Goal: Register for event/course: Sign up to attend an event or enroll in a course

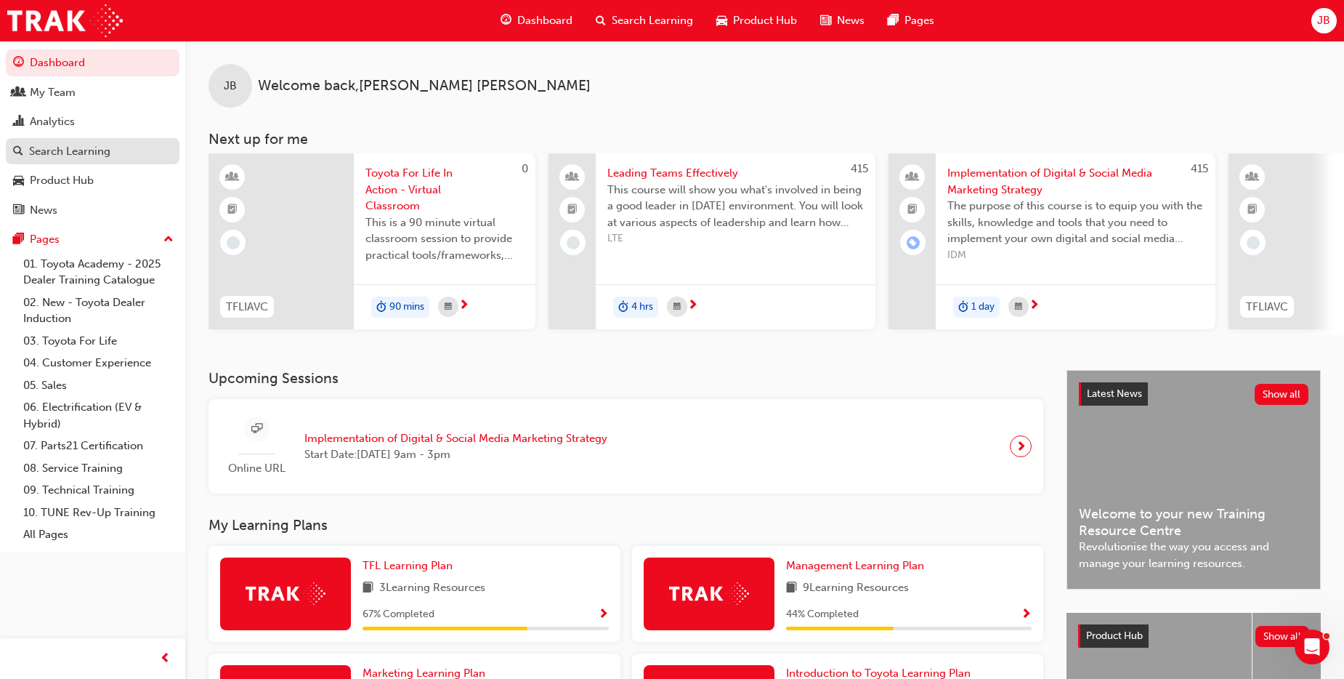
click at [68, 150] on div "Search Learning" at bounding box center [69, 151] width 81 height 17
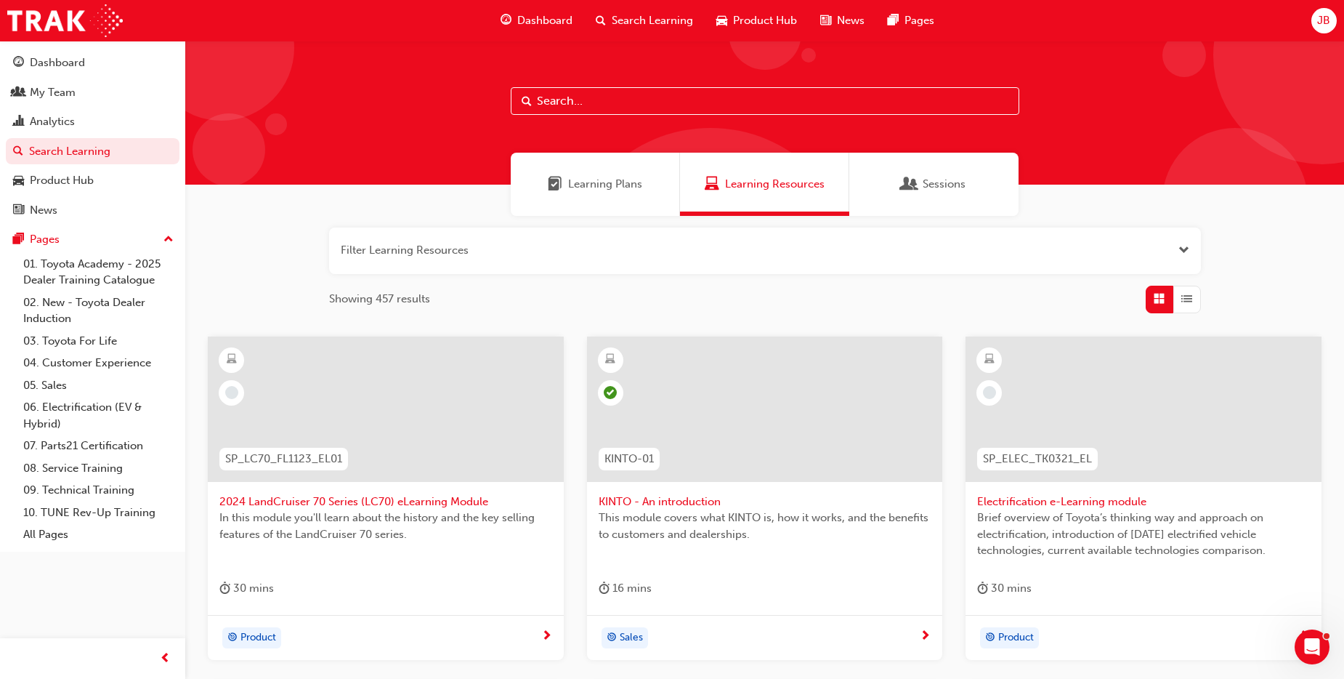
click at [560, 100] on input "text" at bounding box center [765, 101] width 509 height 28
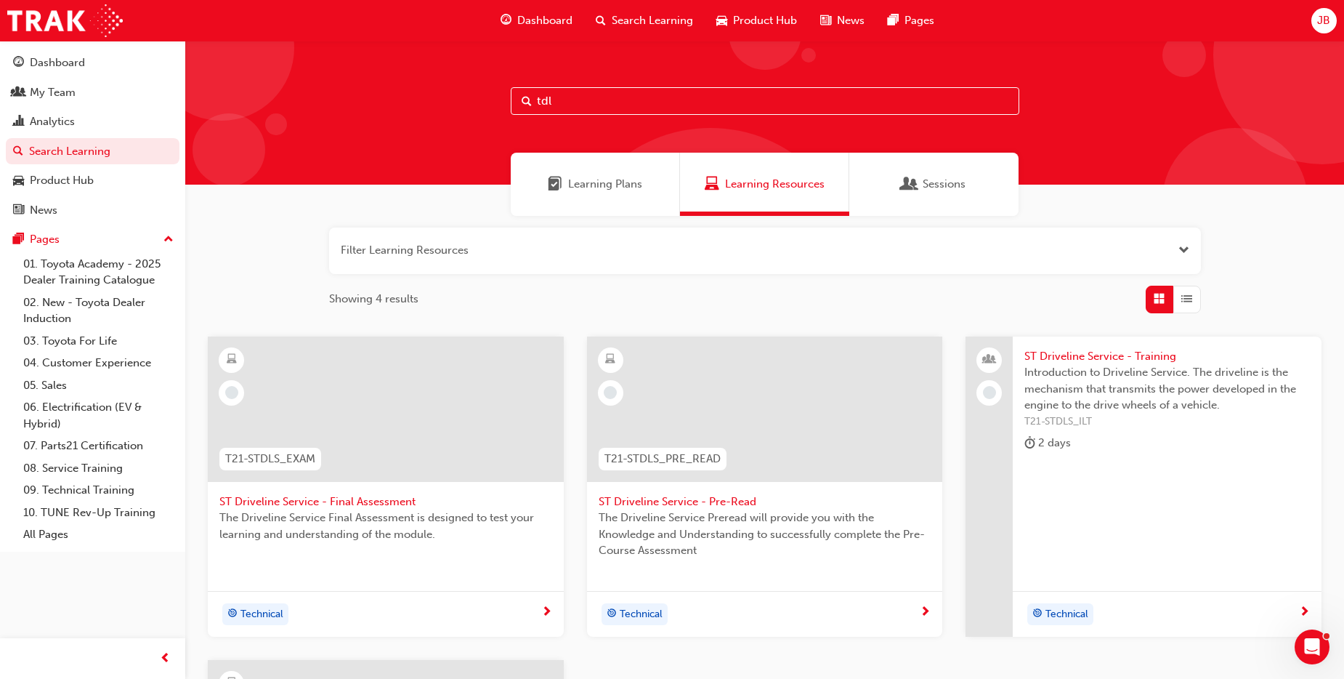
click at [585, 165] on div "Learning Plans" at bounding box center [595, 184] width 169 height 63
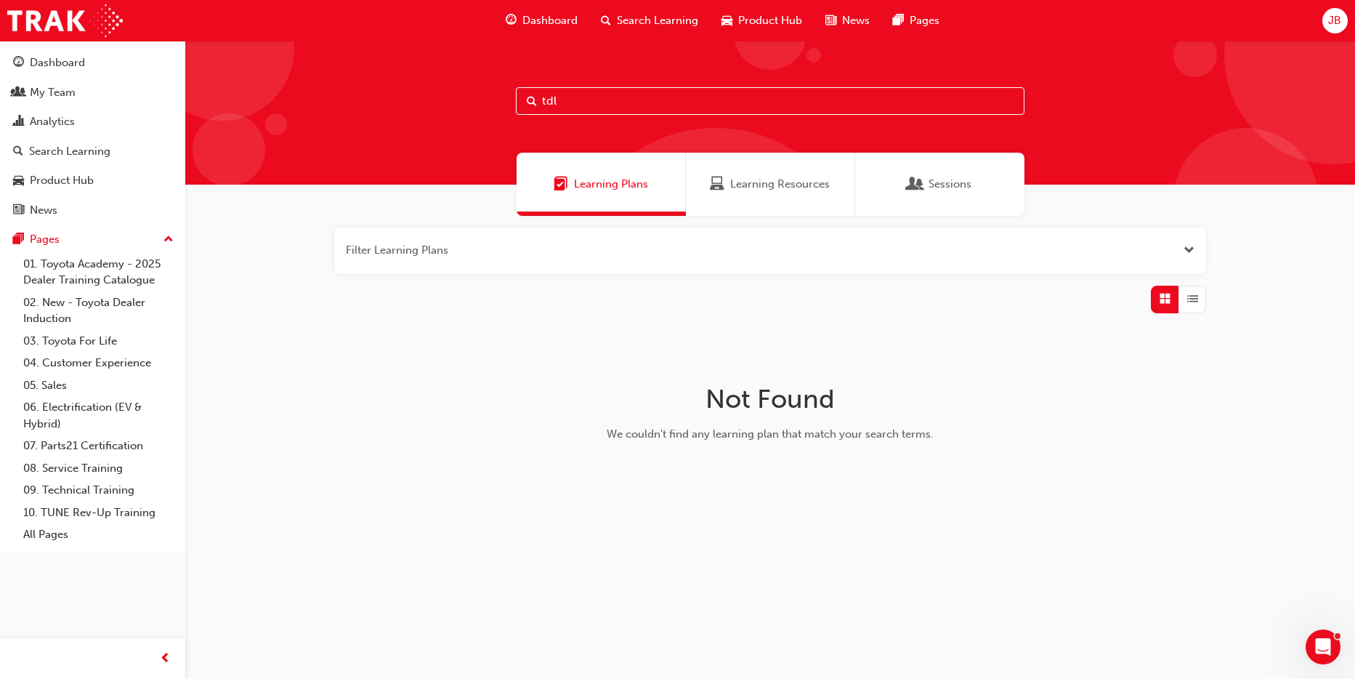
click at [570, 105] on input "tdl" at bounding box center [770, 101] width 509 height 28
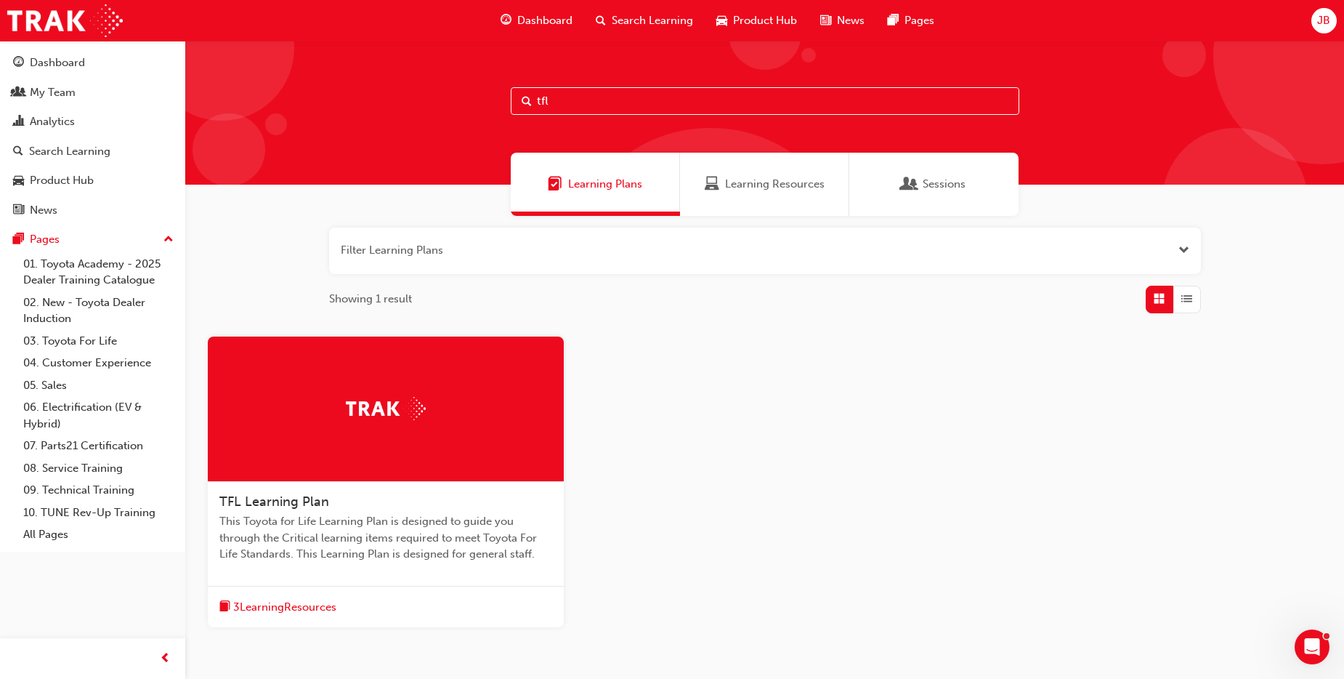
type input "tfl"
click at [943, 178] on span "Sessions" at bounding box center [944, 184] width 43 height 17
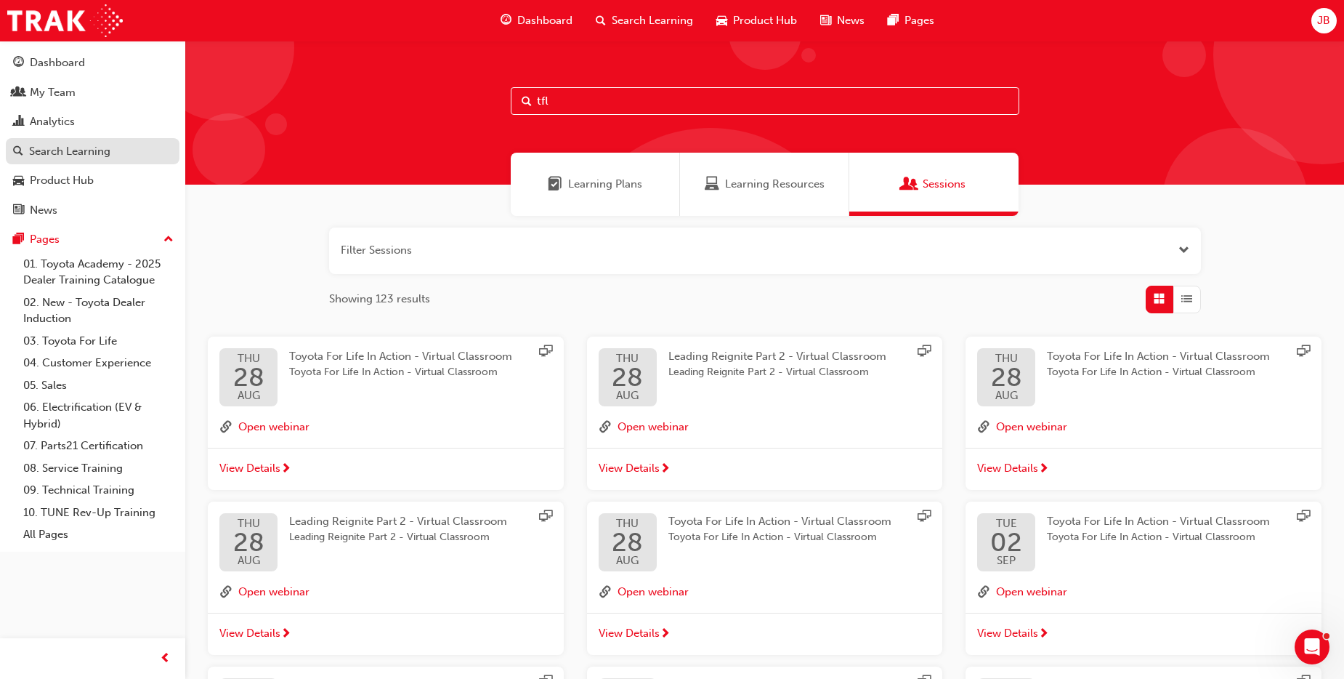
click at [57, 148] on div "Search Learning" at bounding box center [69, 151] width 81 height 17
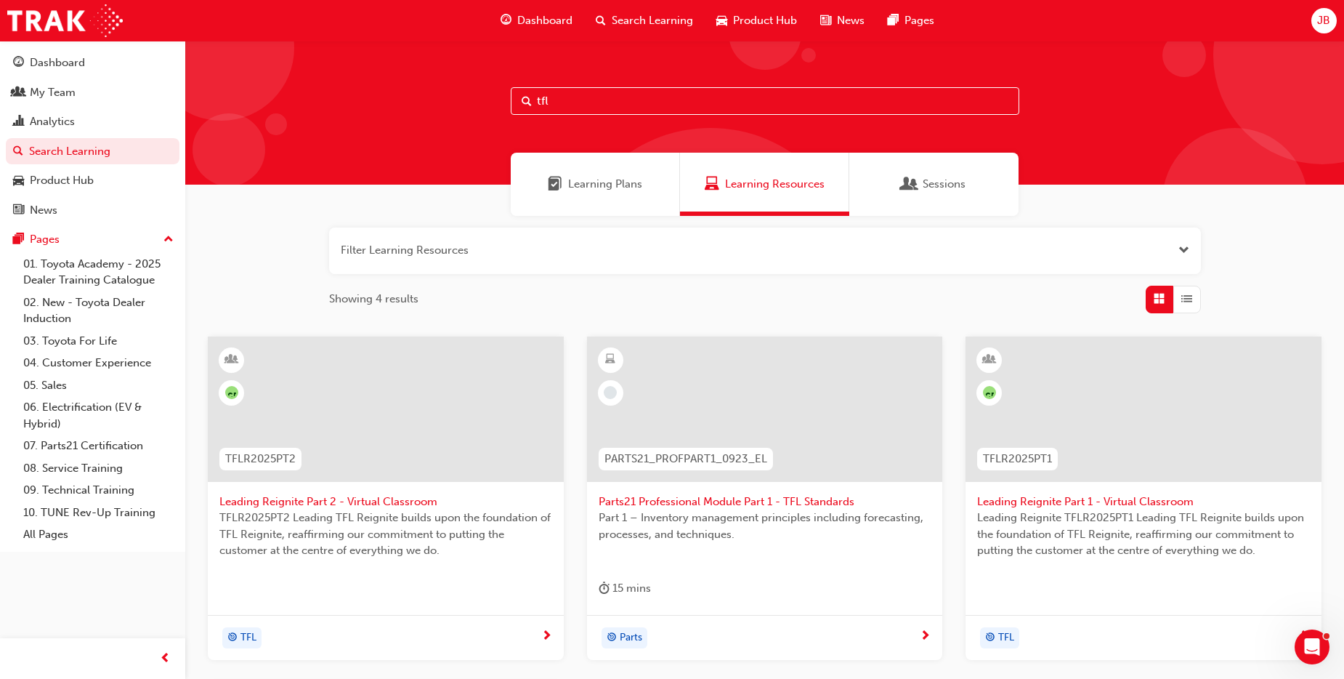
click at [651, 13] on span "Search Learning" at bounding box center [652, 20] width 81 height 17
click at [617, 20] on span "Search Learning" at bounding box center [652, 20] width 81 height 17
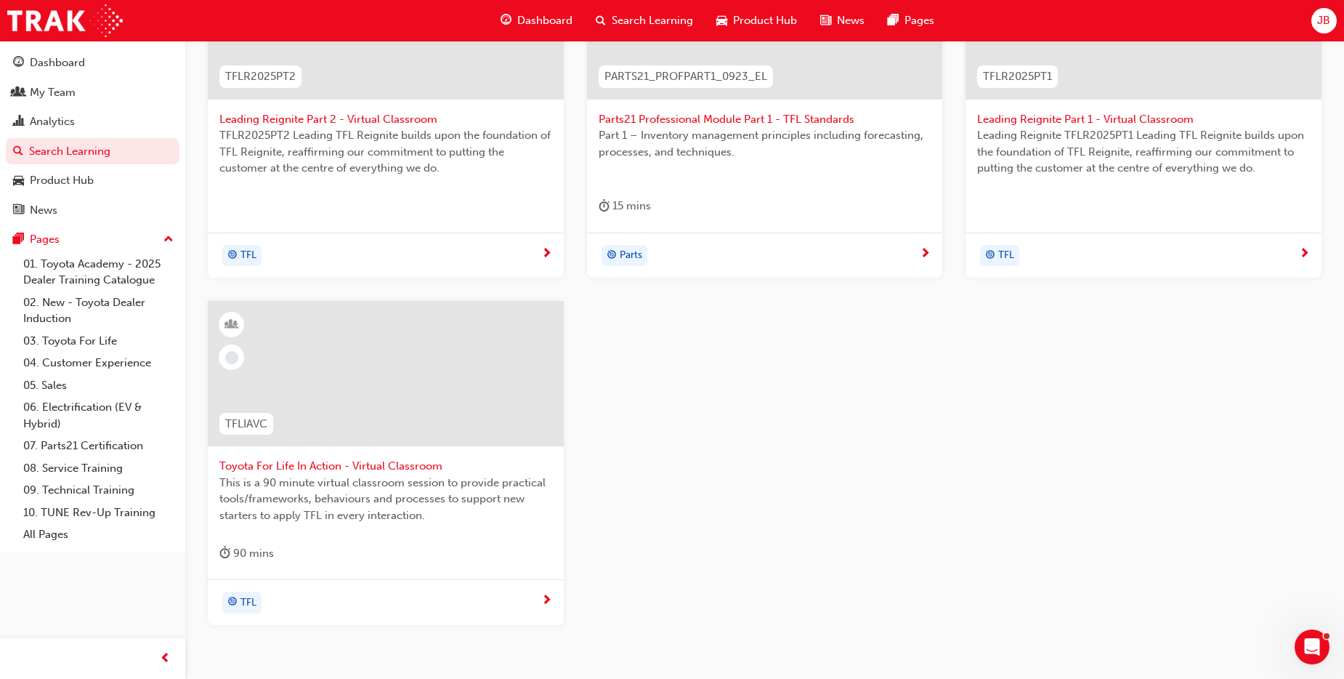
scroll to position [436, 0]
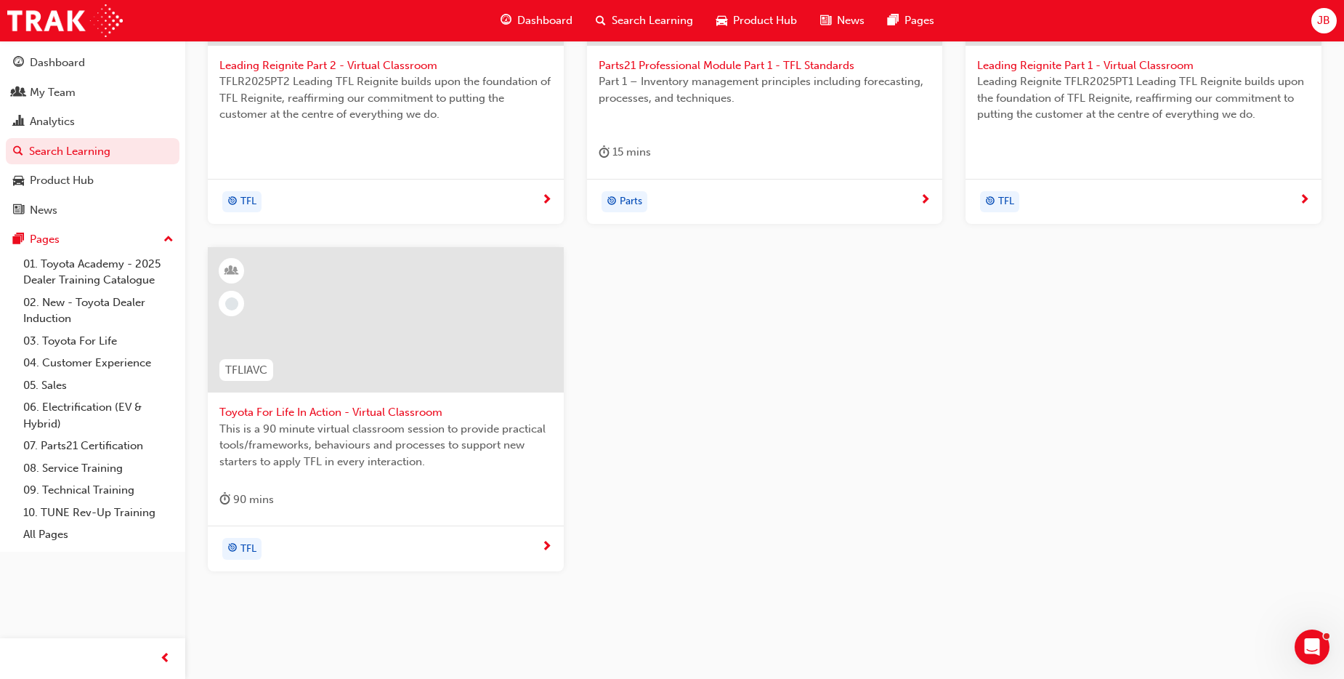
click at [286, 426] on span "This is a 90 minute virtual classroom session to provide practical tools/framew…" at bounding box center [385, 445] width 333 height 49
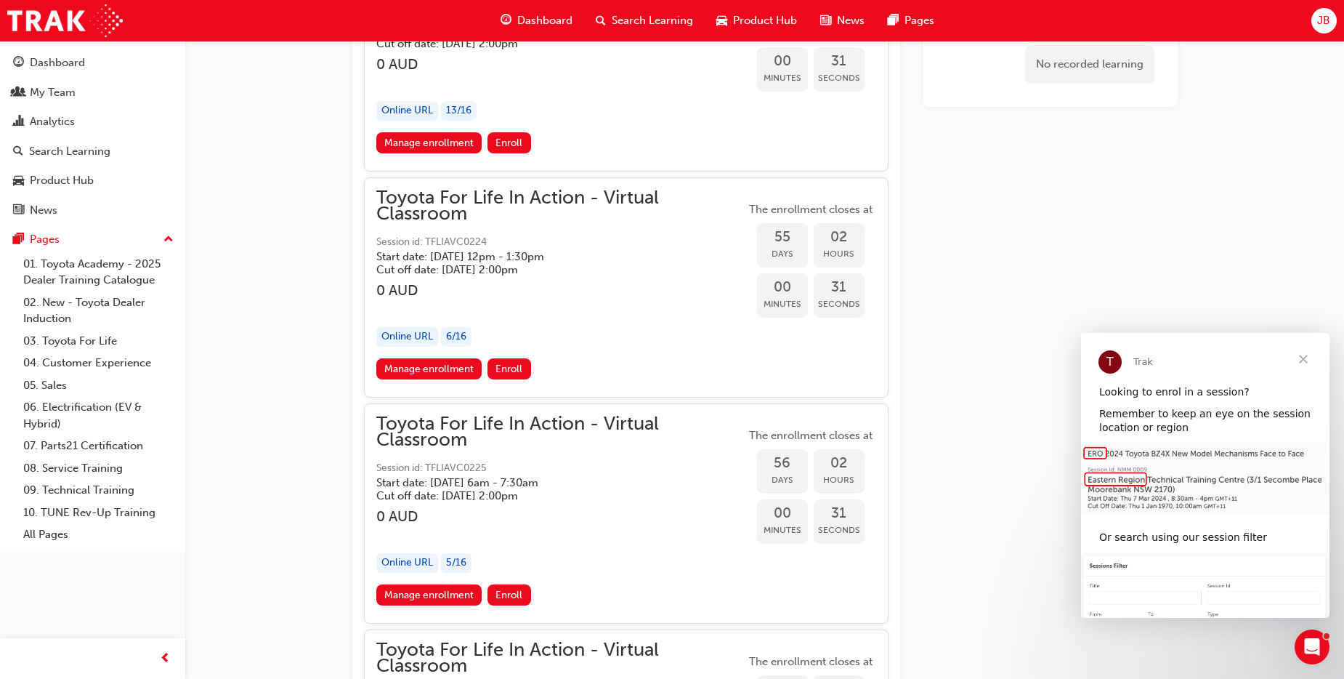
scroll to position [16835, 0]
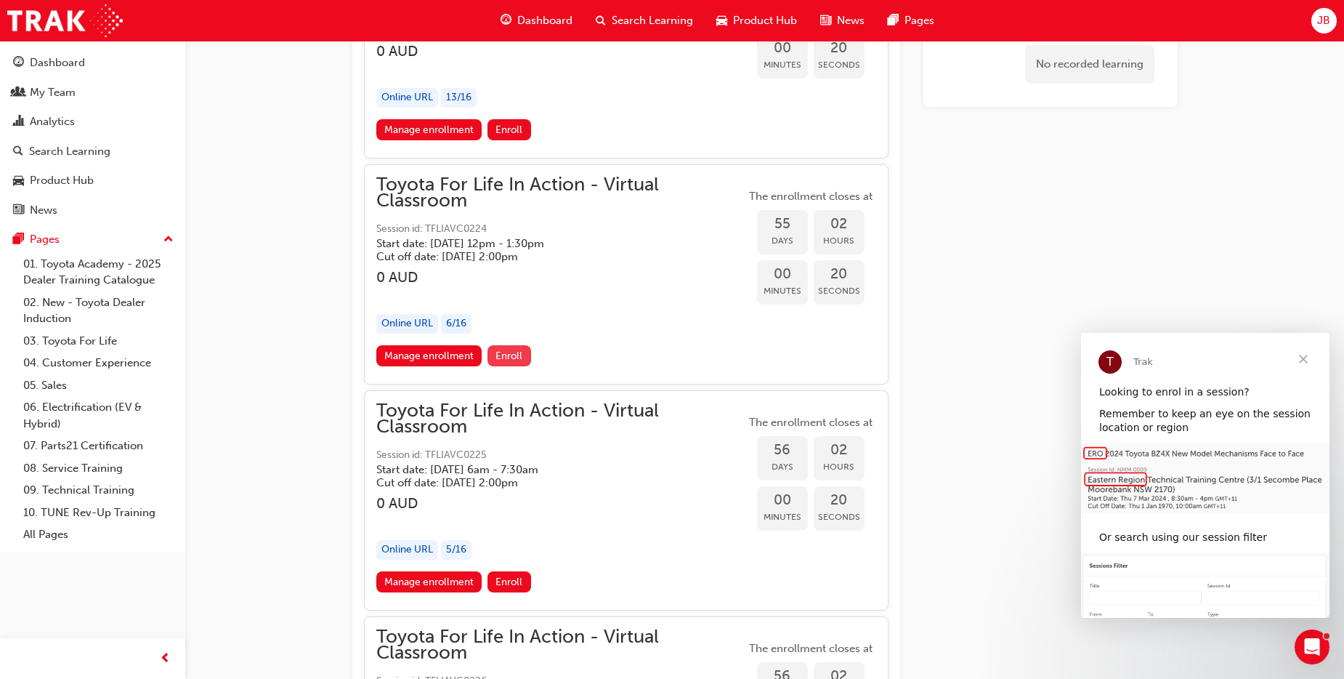
click at [515, 351] on span "Enroll" at bounding box center [509, 356] width 27 height 12
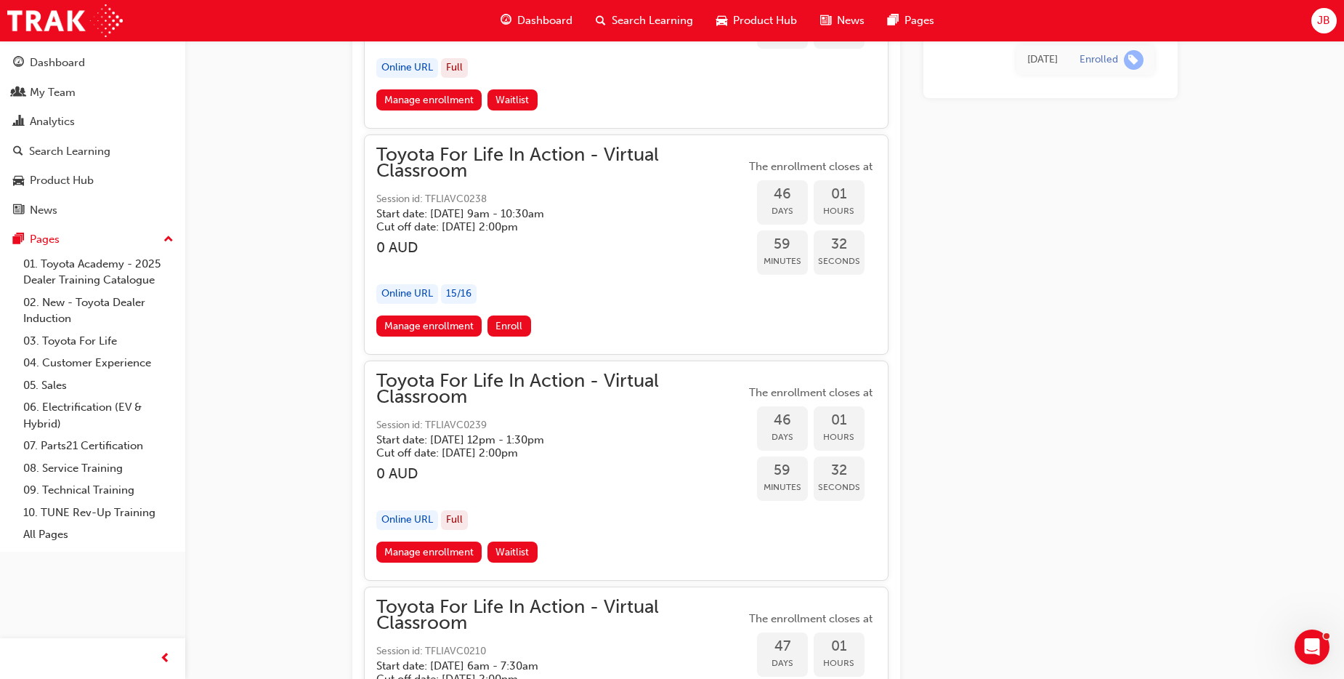
scroll to position [12871, 0]
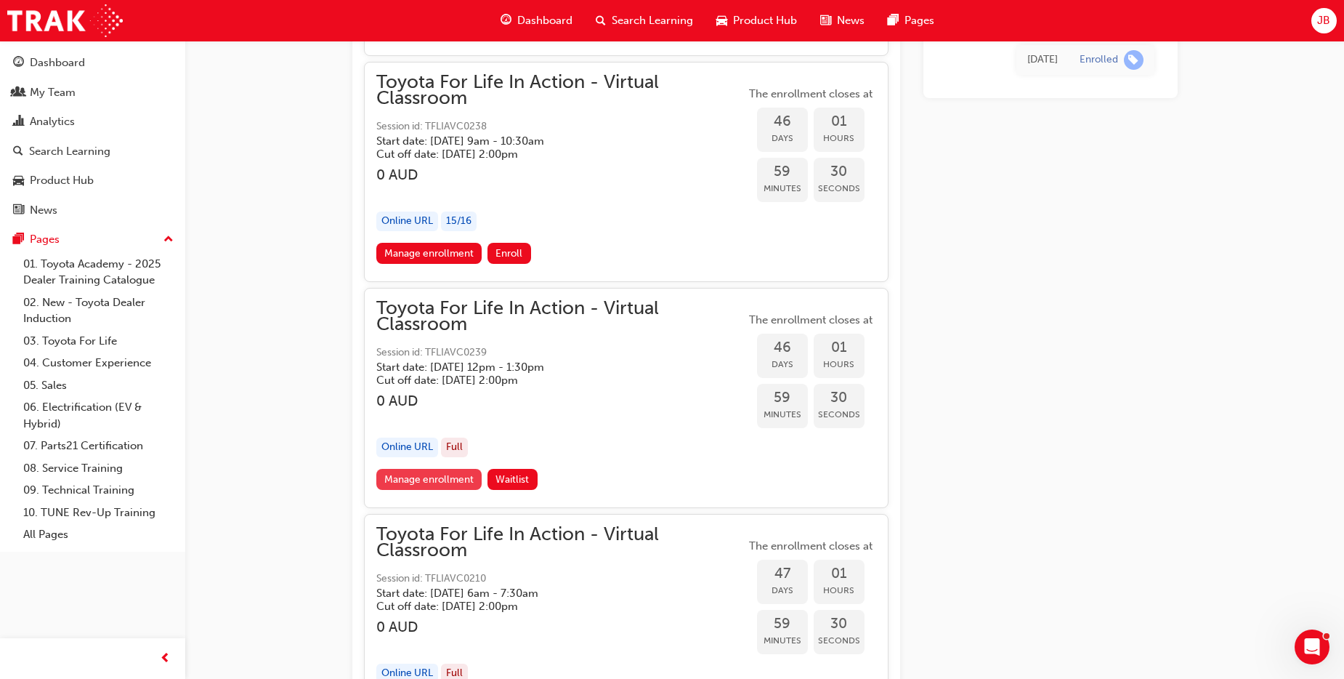
click at [411, 474] on link "Manage enrollment" at bounding box center [429, 479] width 106 height 21
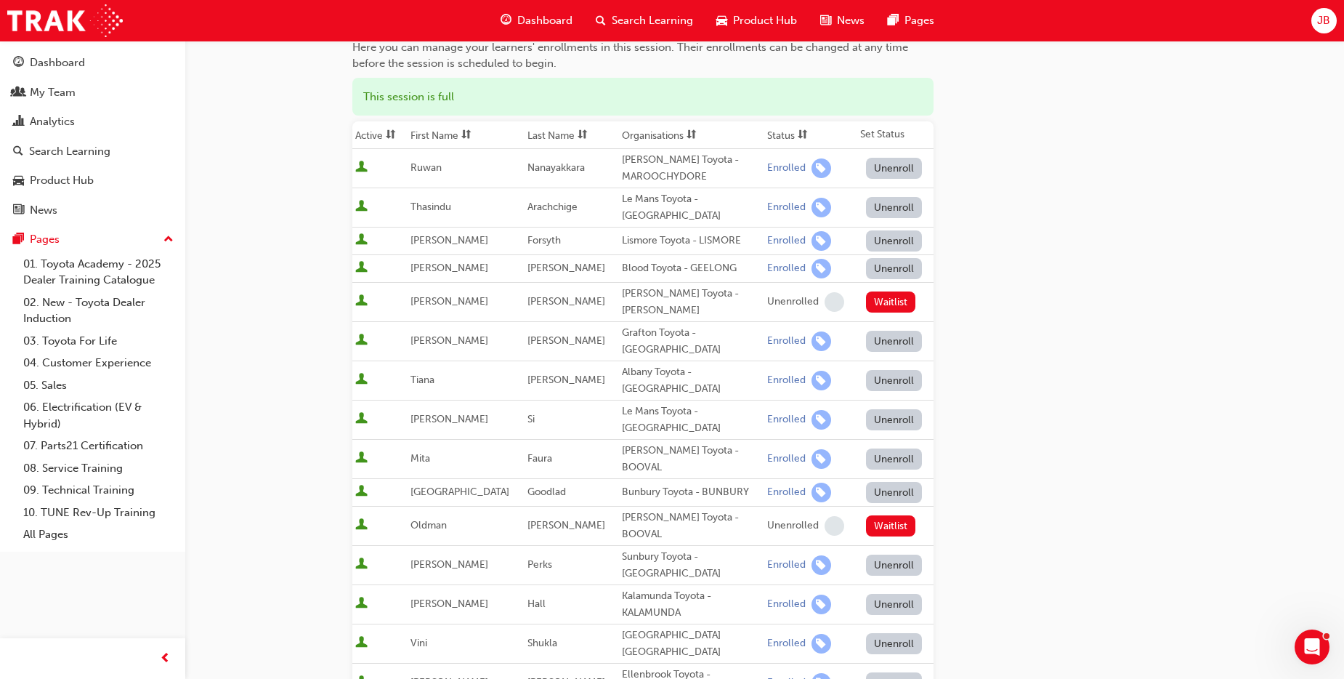
scroll to position [145, 0]
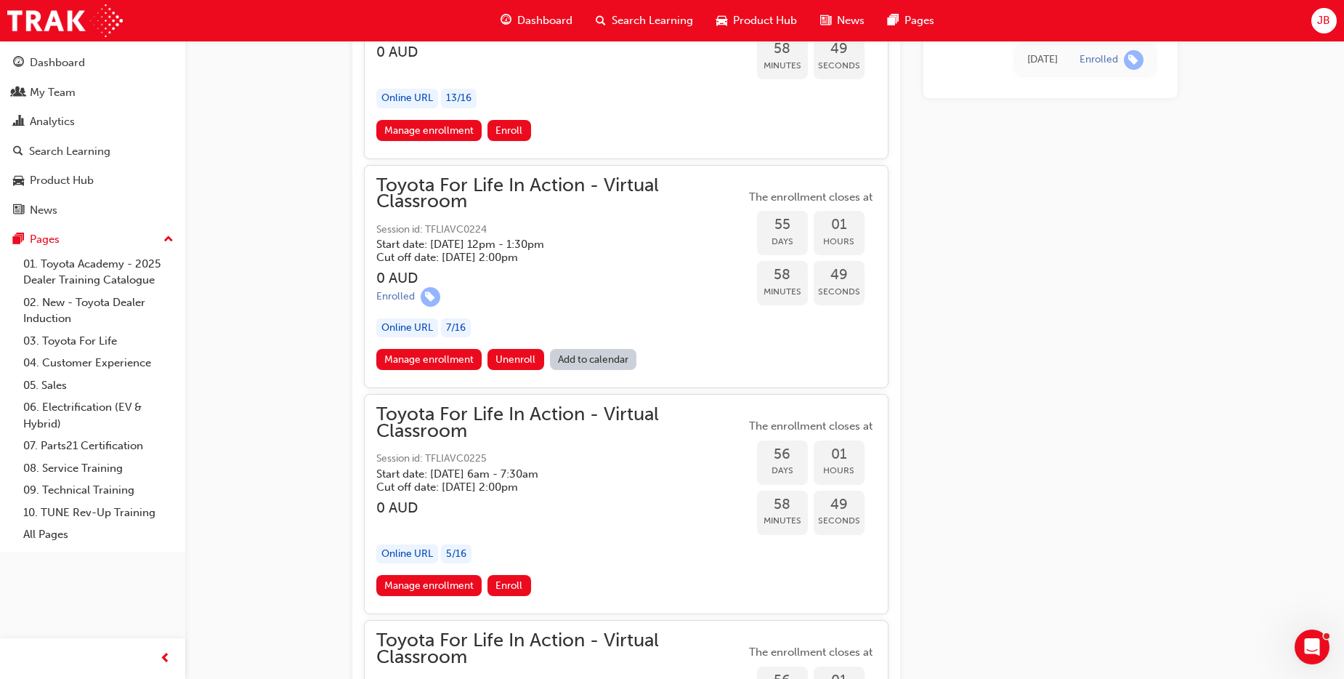
scroll to position [16835, 0]
click at [460, 355] on link "Manage enrollment" at bounding box center [429, 358] width 106 height 21
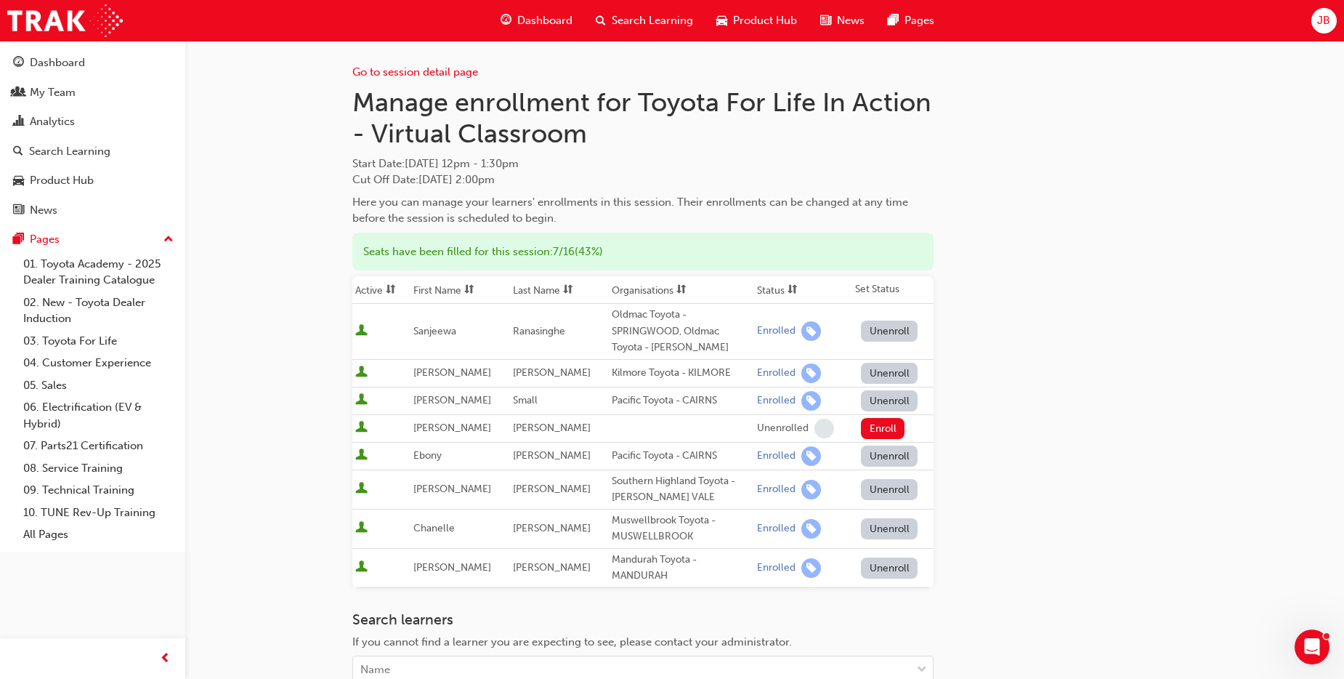
click at [892, 560] on button "Unenroll" at bounding box center [889, 567] width 57 height 21
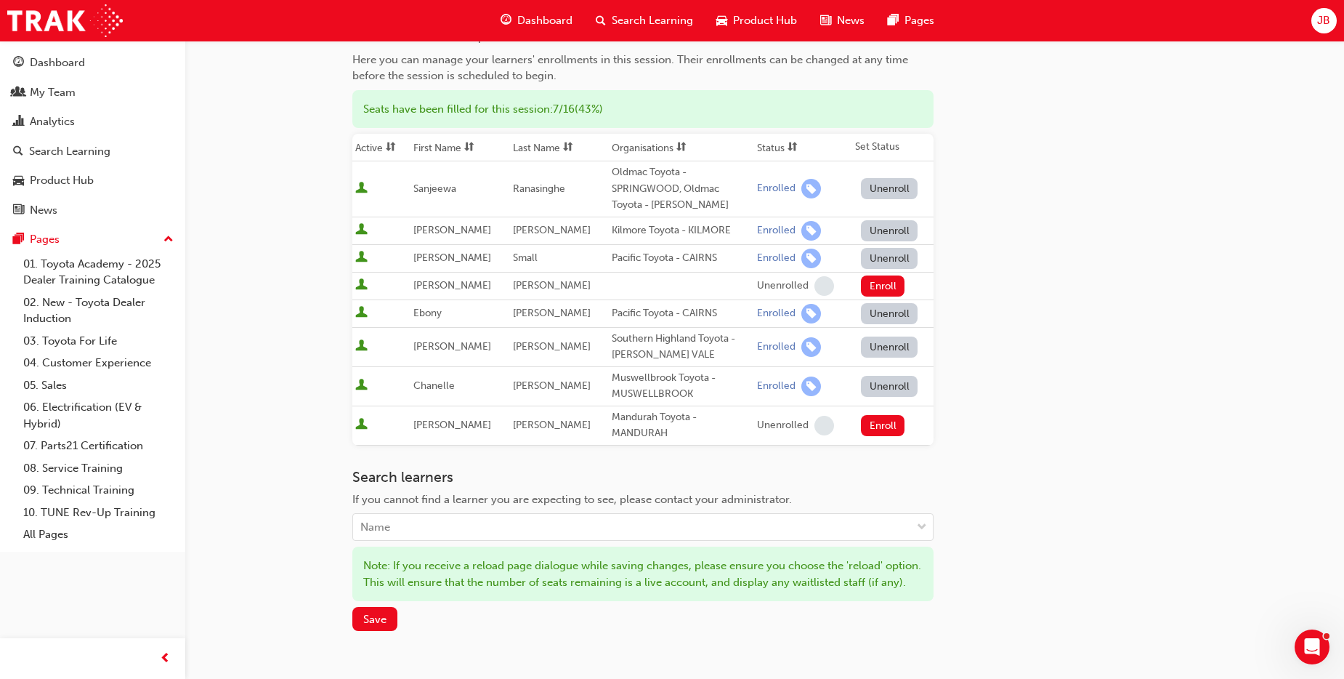
scroll to position [145, 0]
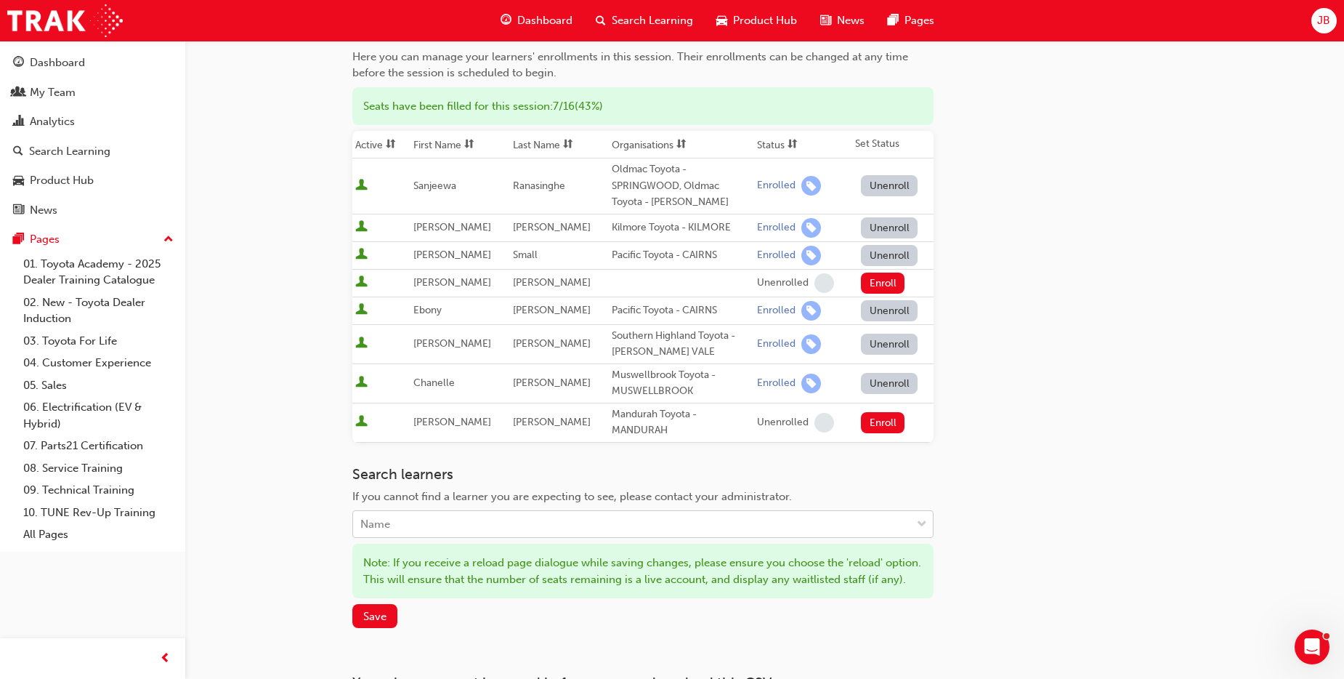
click at [427, 520] on div "Name" at bounding box center [632, 524] width 558 height 25
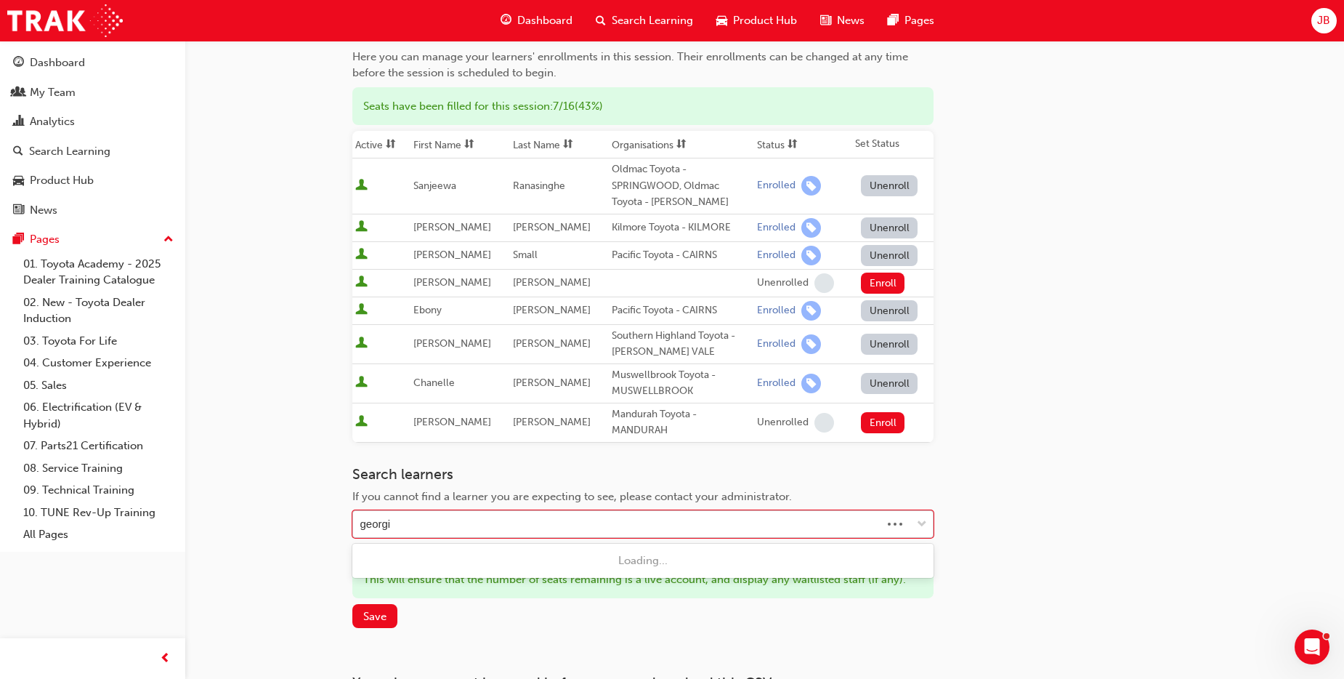
type input "georgia"
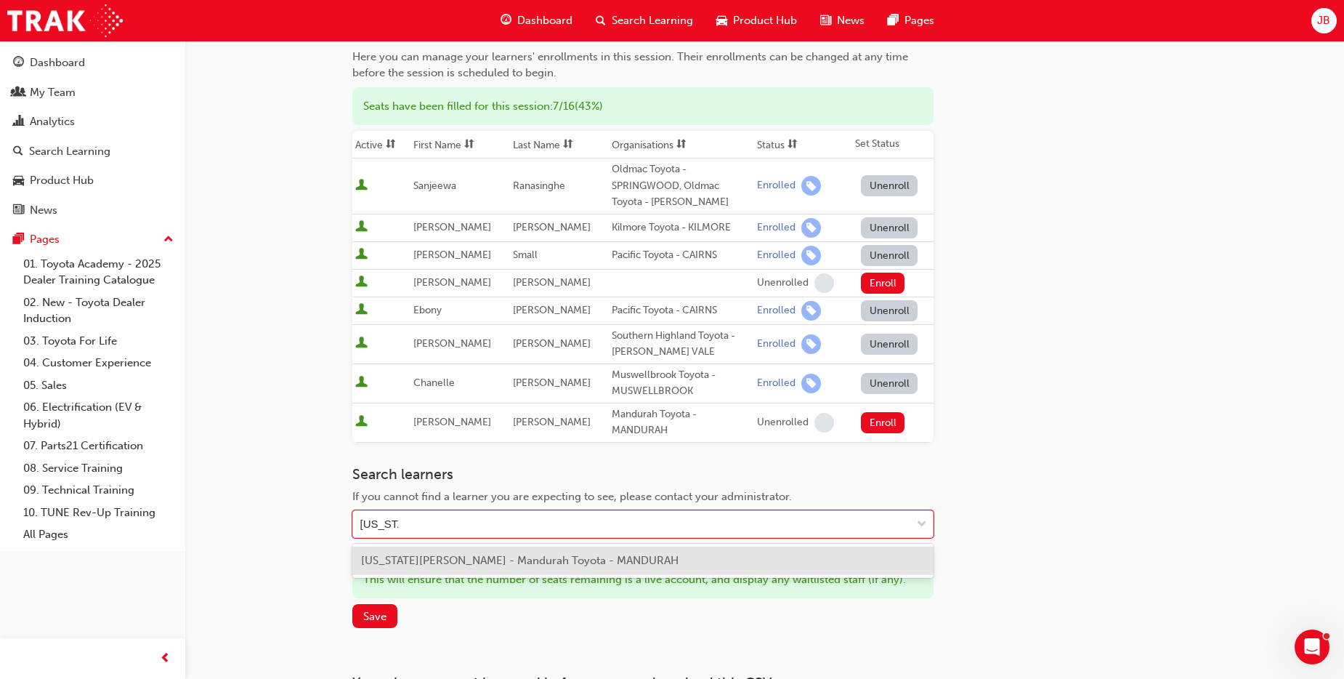
click at [432, 562] on span "Georgia Upton - Mandurah Toyota - MANDURAH" at bounding box center [520, 560] width 318 height 13
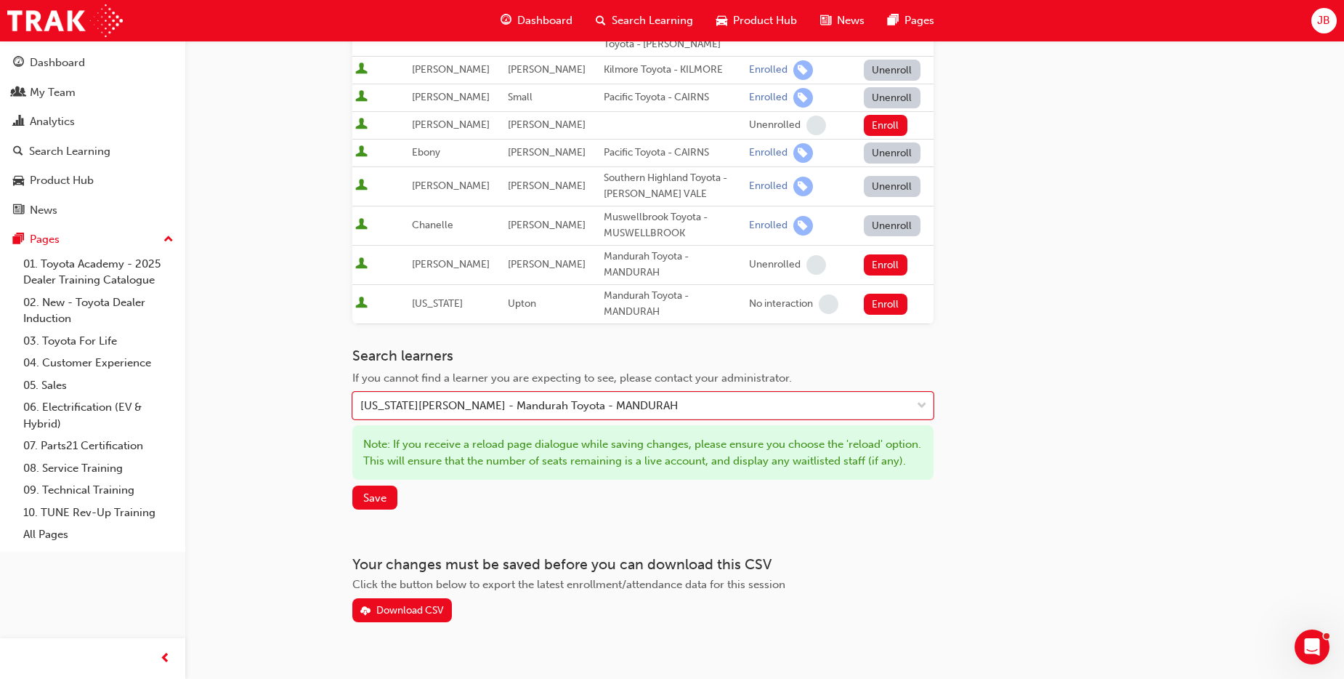
scroll to position [346, 0]
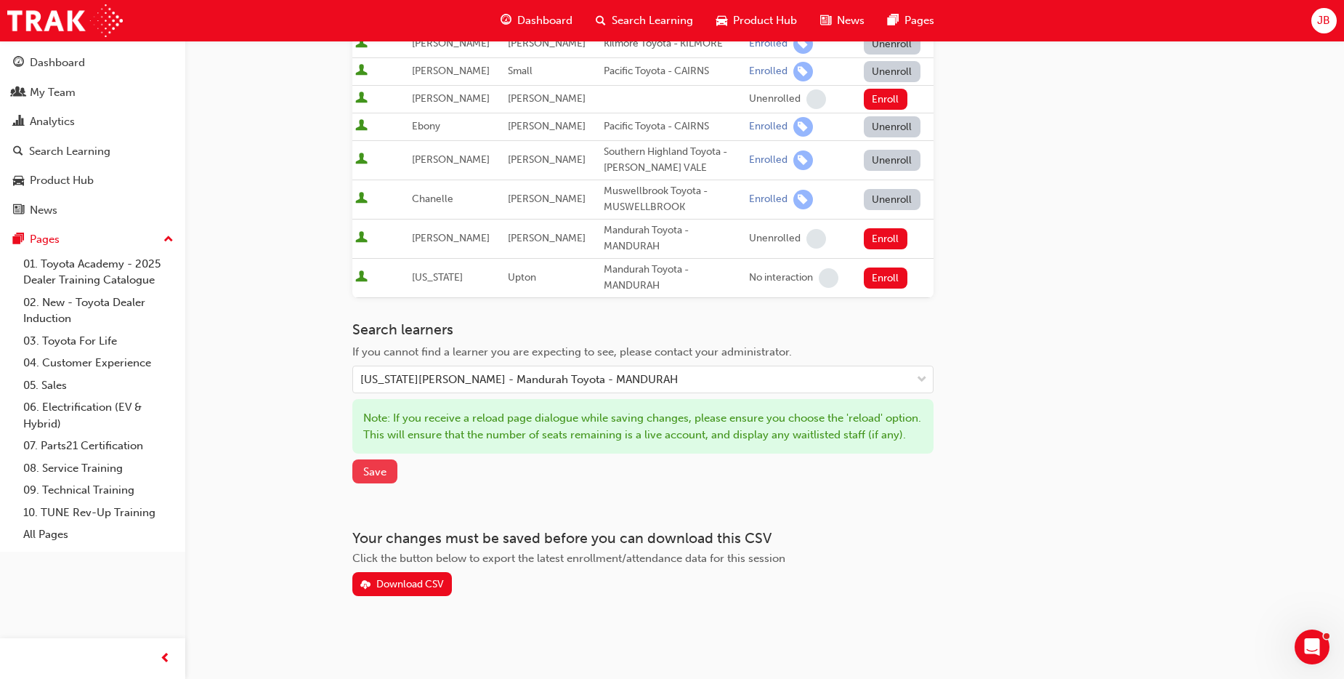
click at [371, 468] on span "Save" at bounding box center [374, 471] width 23 height 13
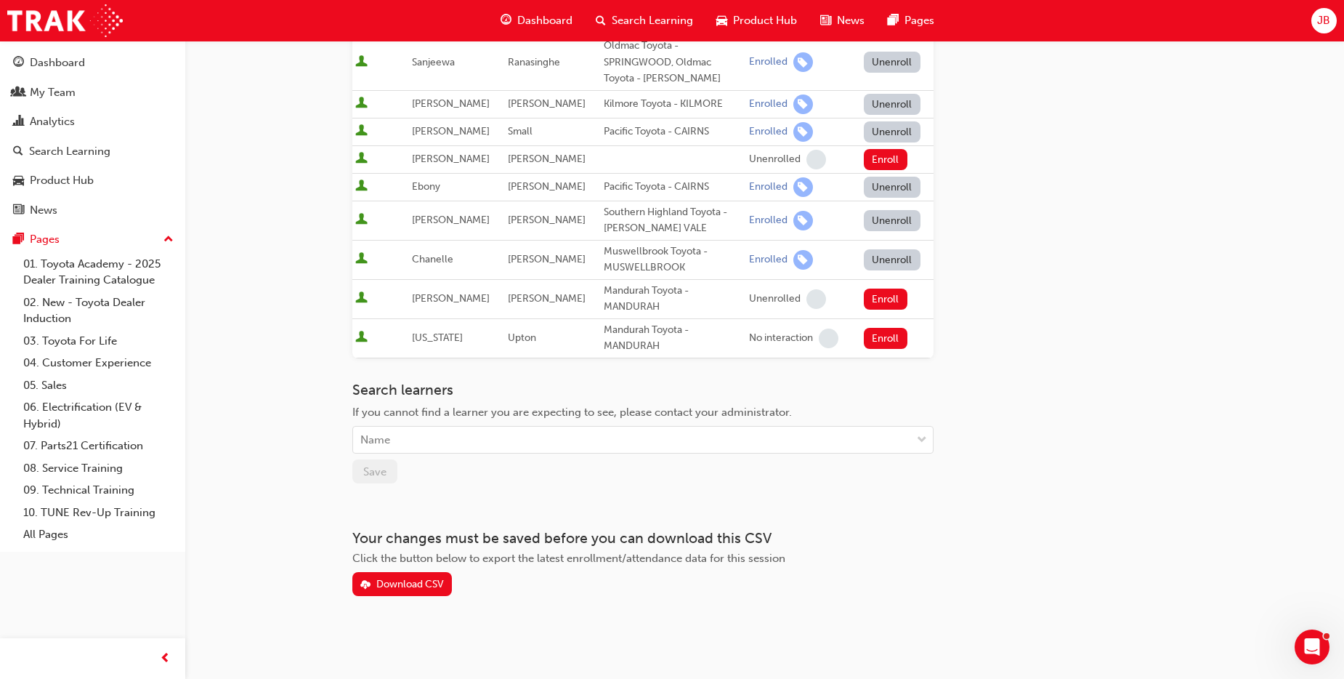
scroll to position [196, 0]
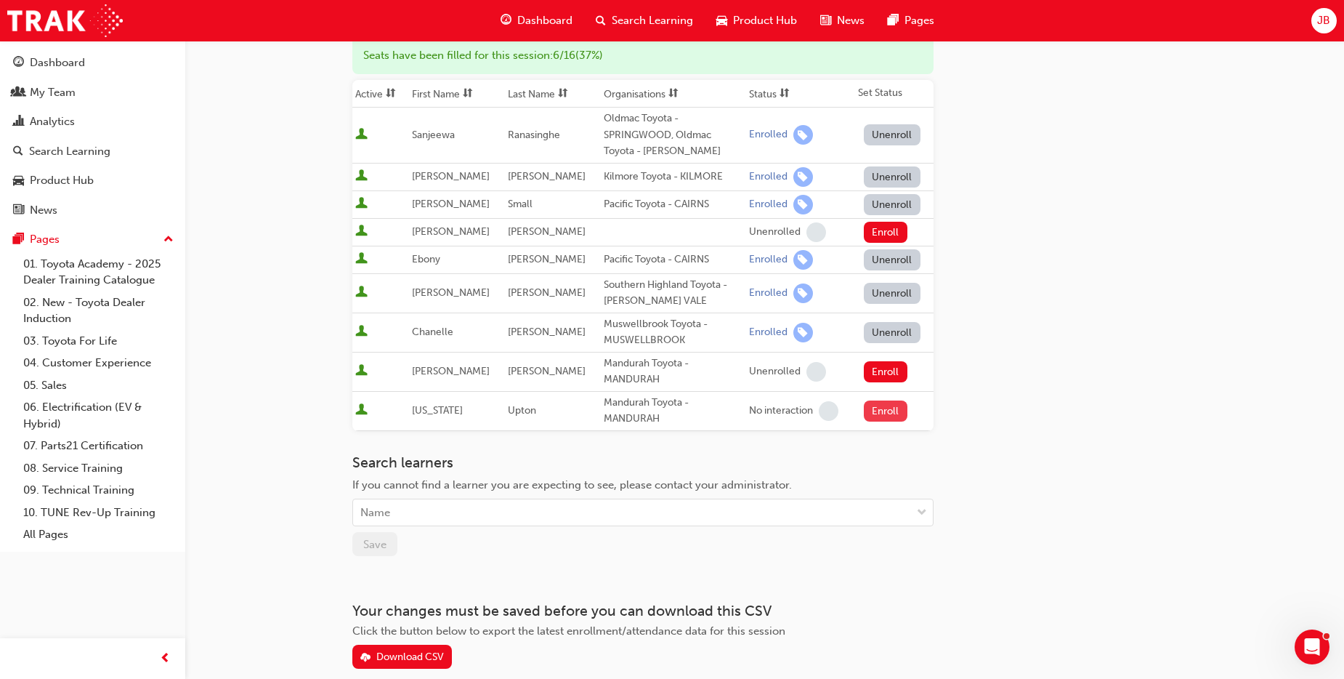
click at [871, 406] on button "Enroll" at bounding box center [886, 410] width 44 height 21
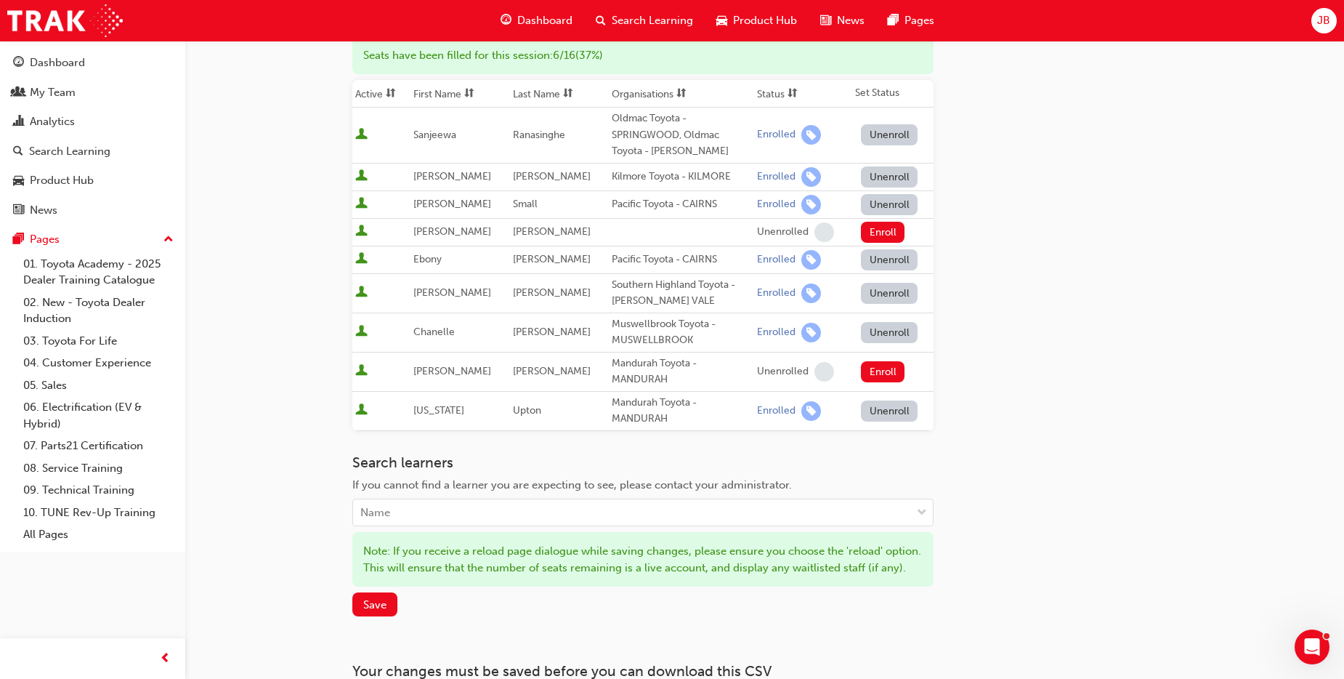
click at [873, 411] on button "Unenroll" at bounding box center [889, 410] width 57 height 21
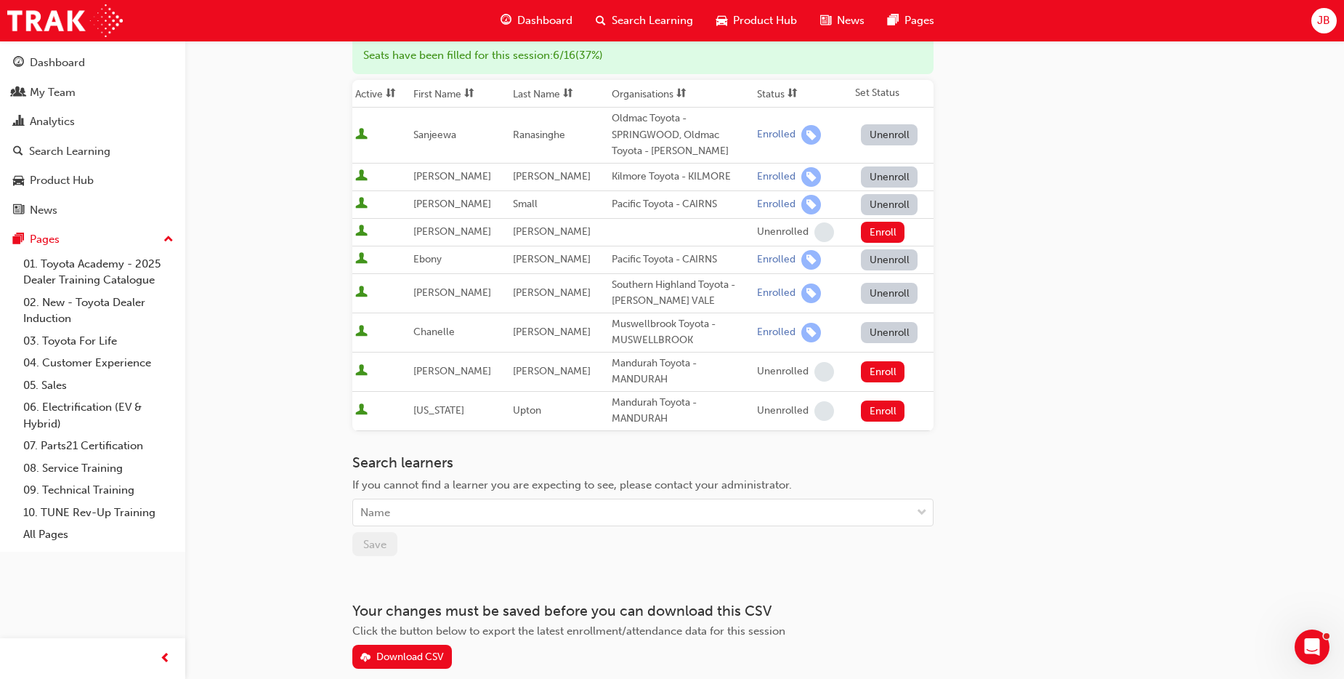
scroll to position [124, 0]
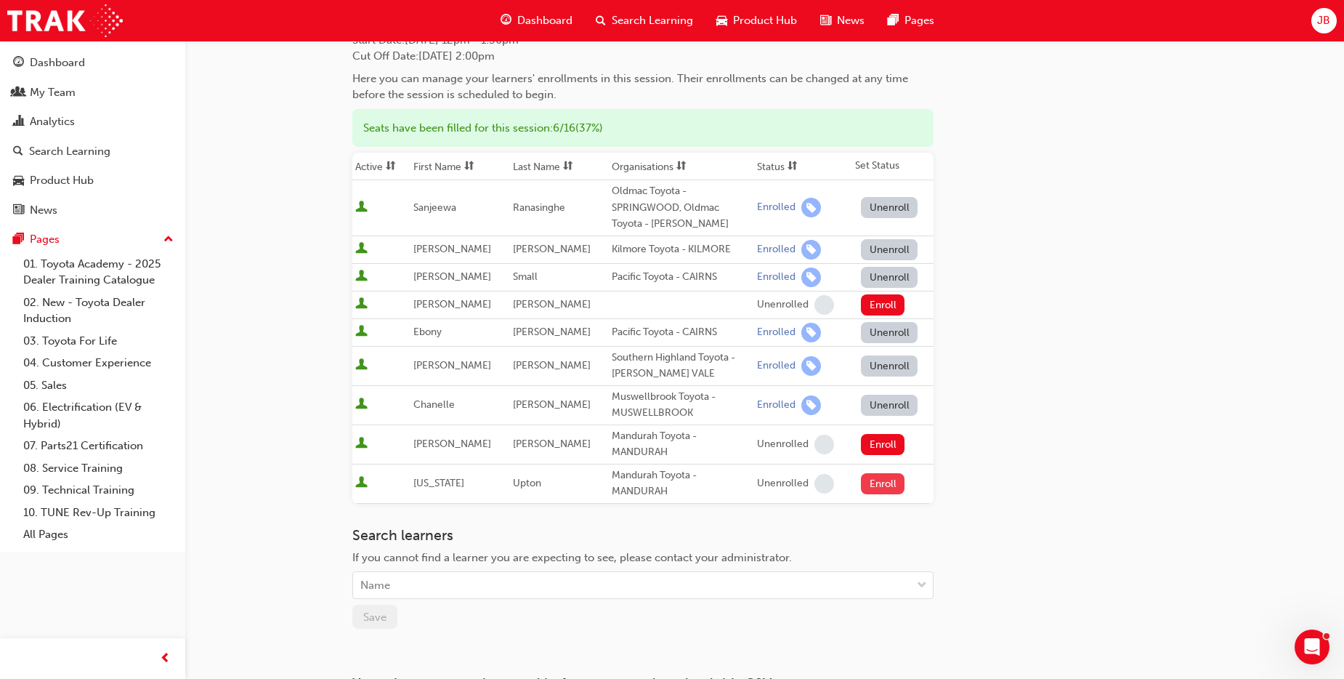
click at [874, 472] on td "Enroll" at bounding box center [892, 483] width 81 height 39
click at [870, 478] on button "Enroll" at bounding box center [883, 483] width 44 height 21
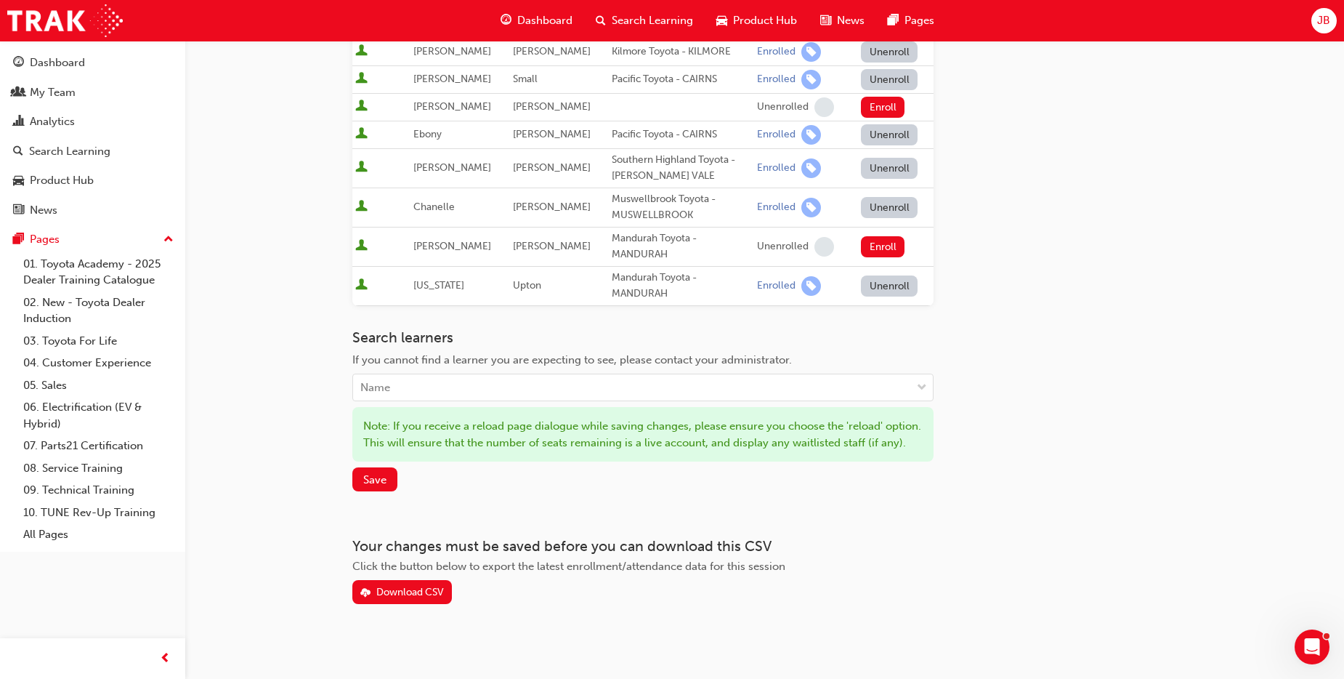
scroll to position [346, 0]
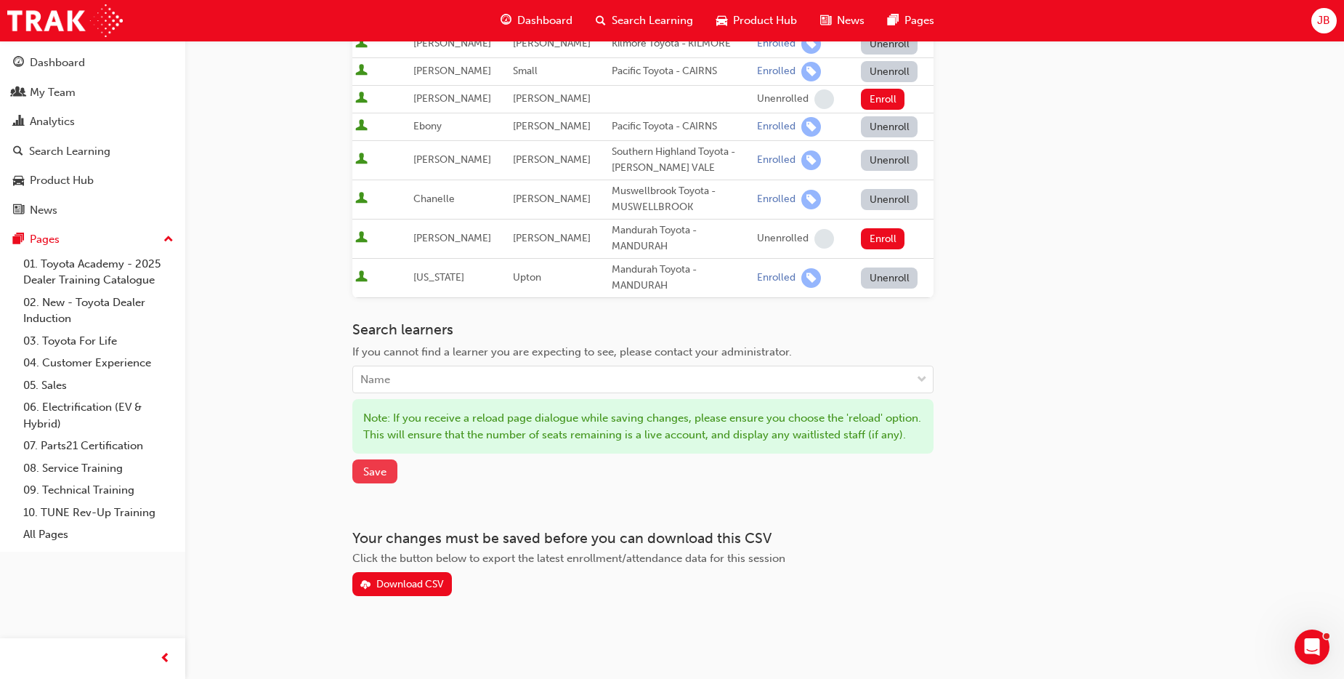
click at [389, 471] on button "Save" at bounding box center [374, 471] width 45 height 24
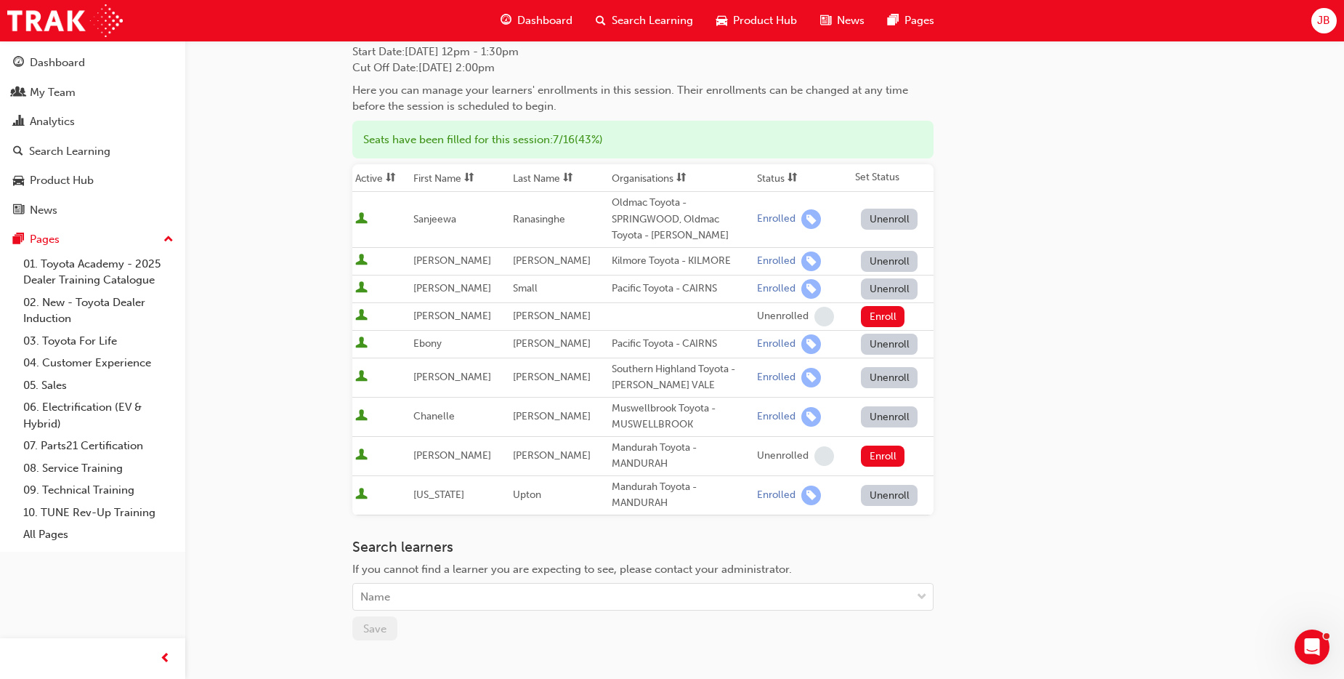
scroll to position [145, 0]
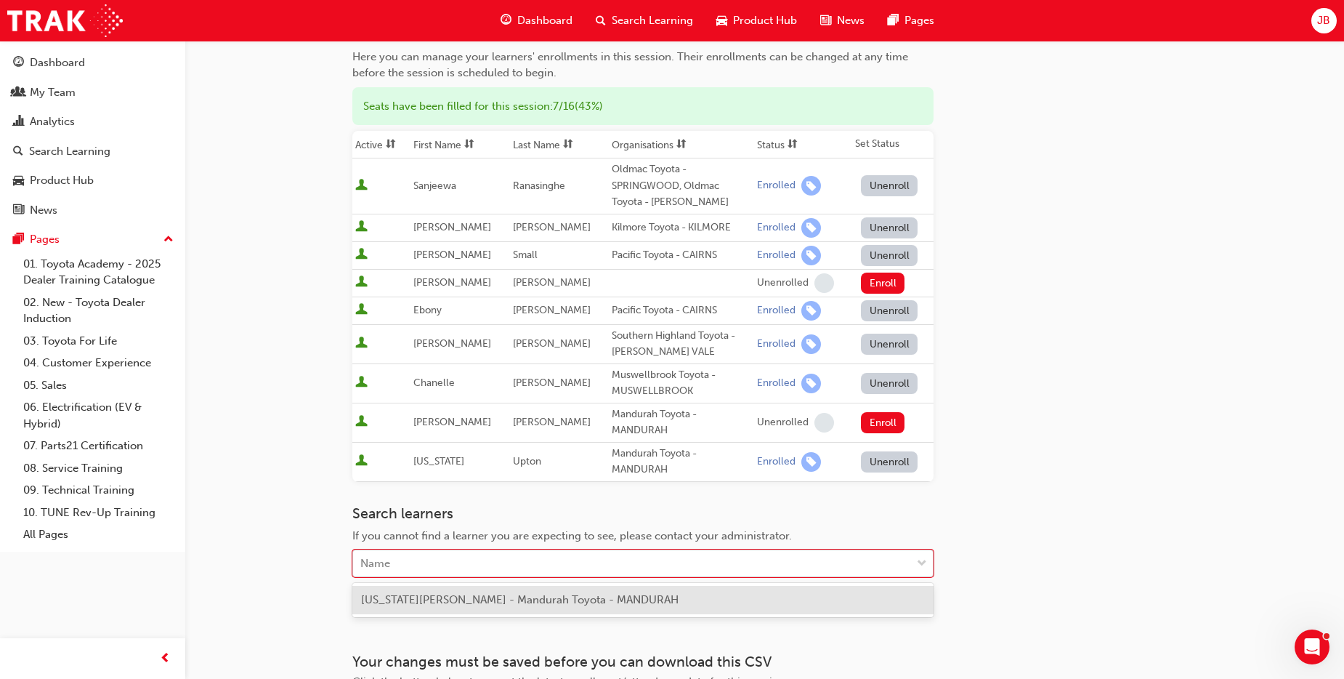
click at [414, 567] on div "Name" at bounding box center [632, 563] width 558 height 25
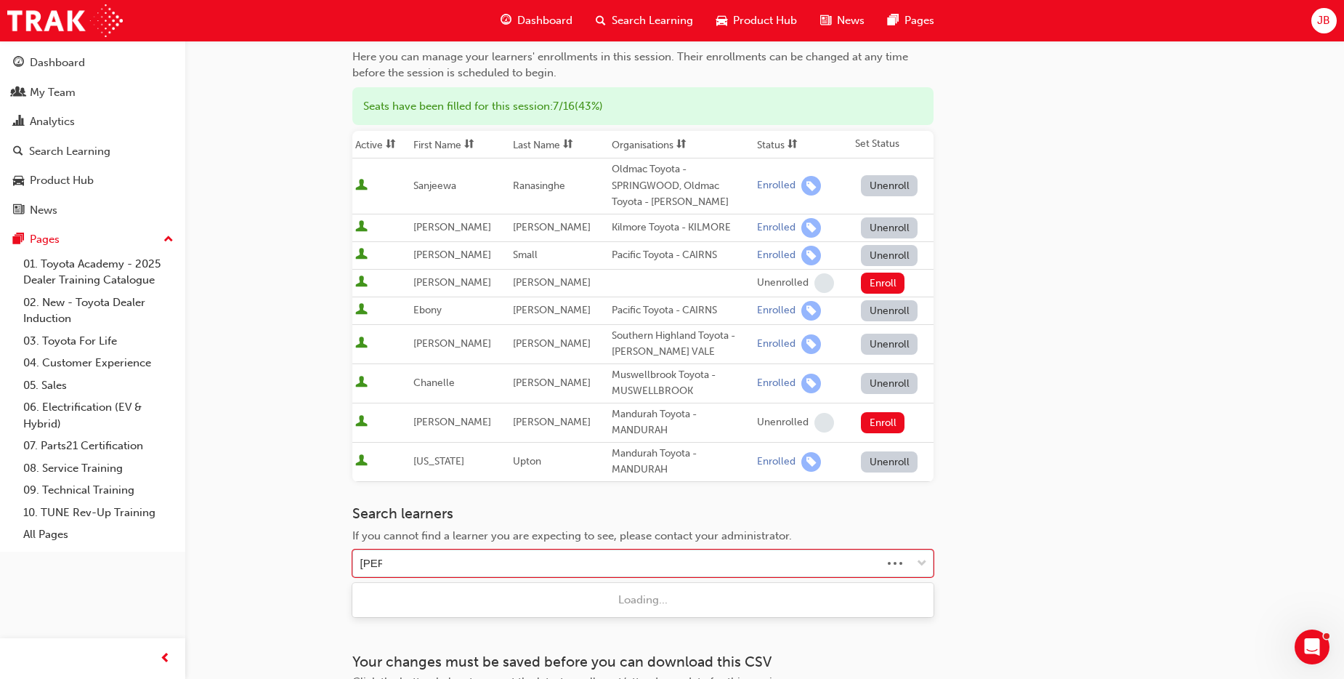
type input "lucas"
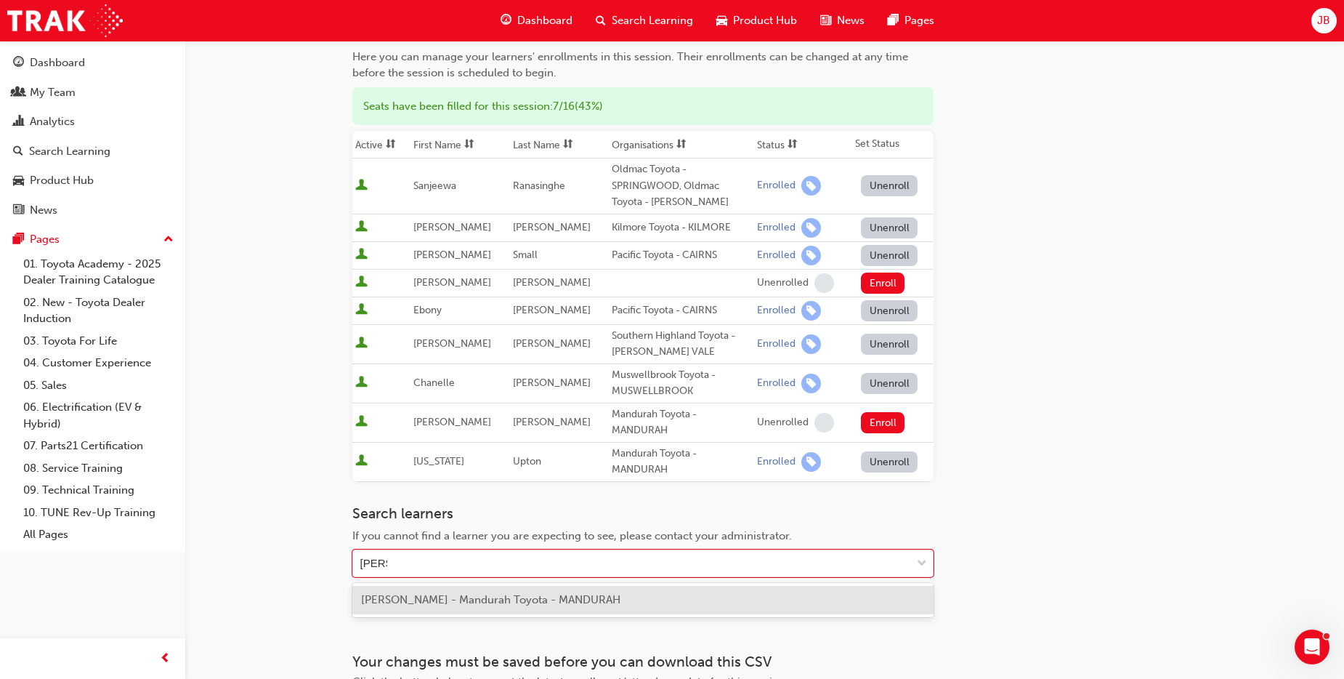
click at [430, 593] on span "Lucas Nesci - Mandurah Toyota - MANDURAH" at bounding box center [490, 599] width 259 height 13
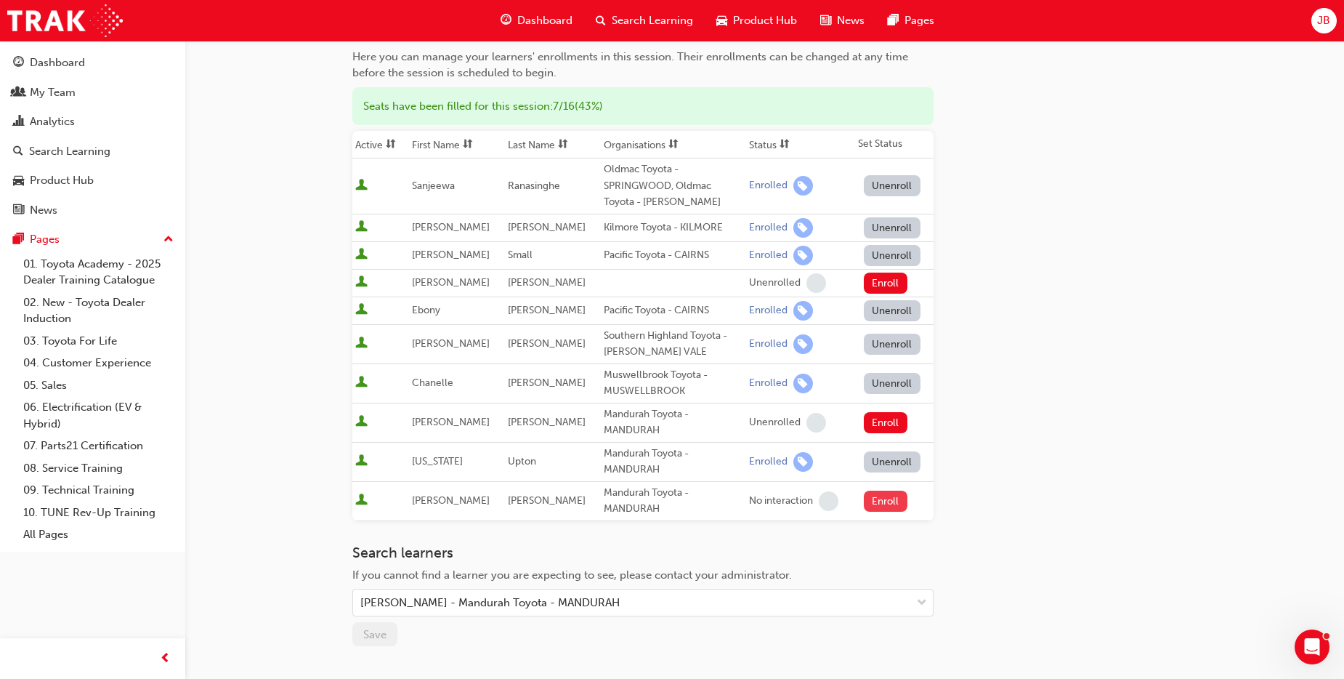
click at [891, 496] on button "Enroll" at bounding box center [886, 501] width 44 height 21
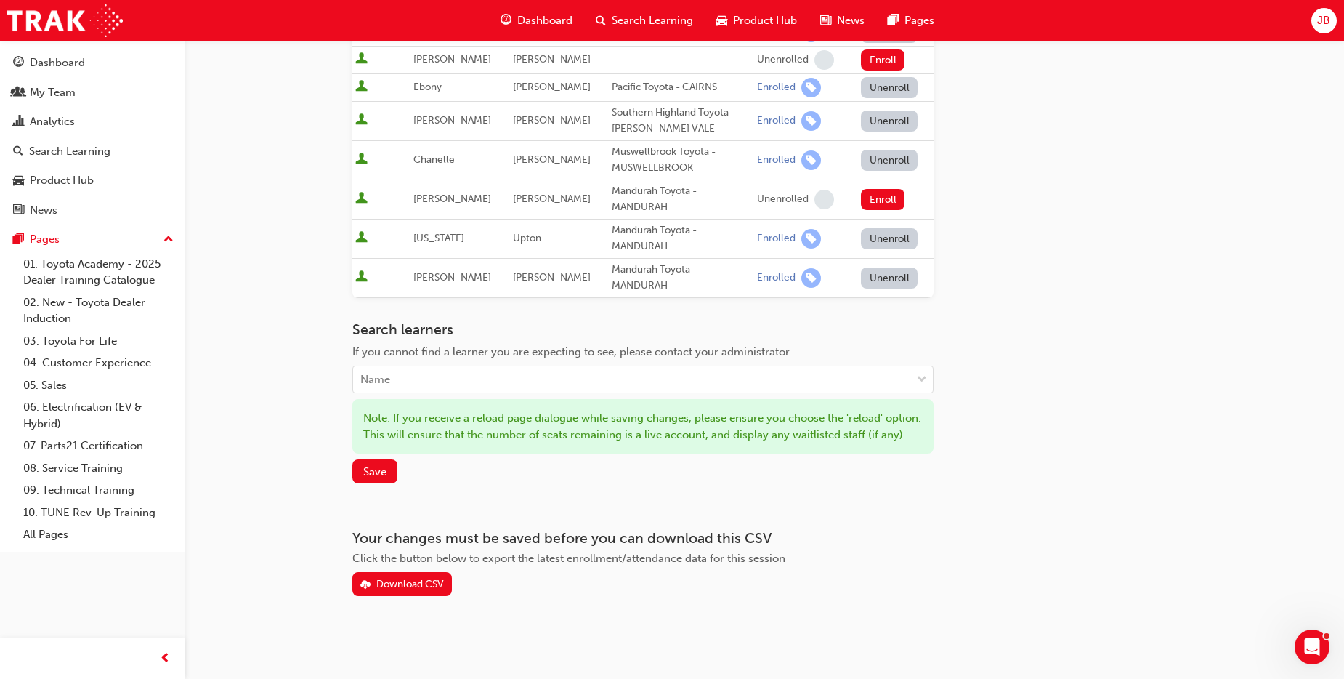
scroll to position [385, 0]
click at [374, 472] on span "Save" at bounding box center [374, 471] width 23 height 13
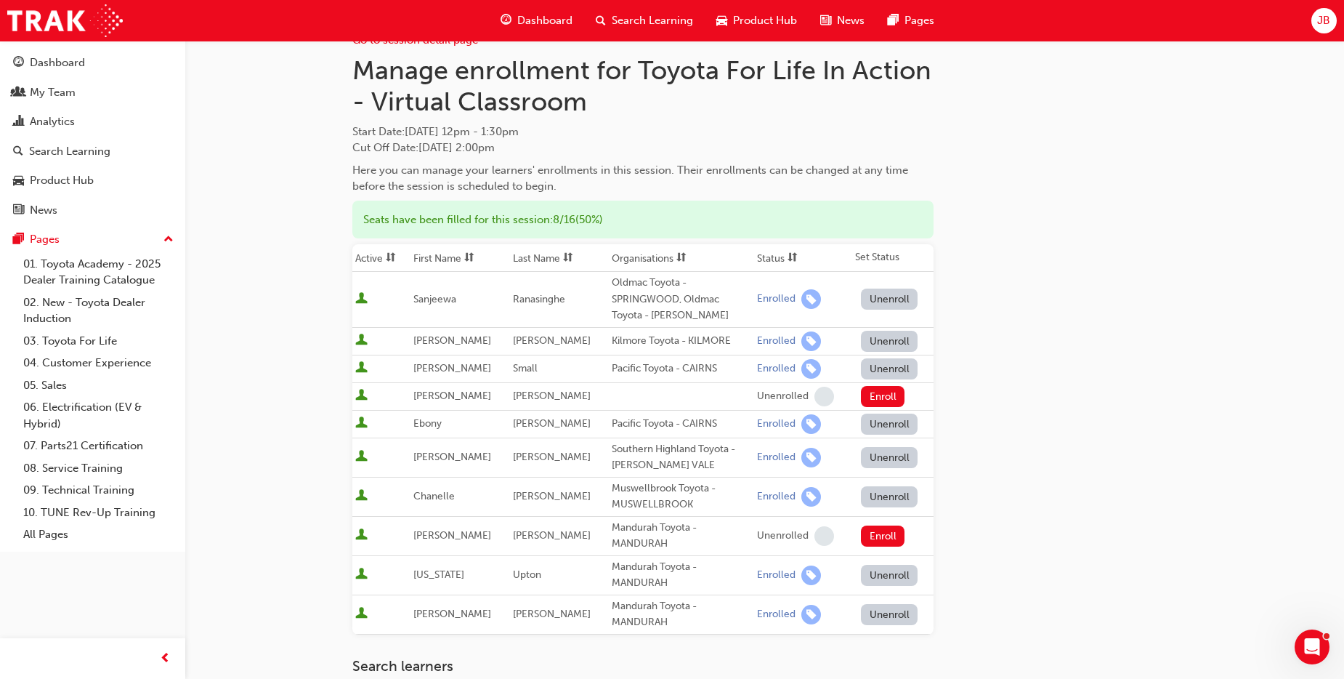
scroll to position [0, 0]
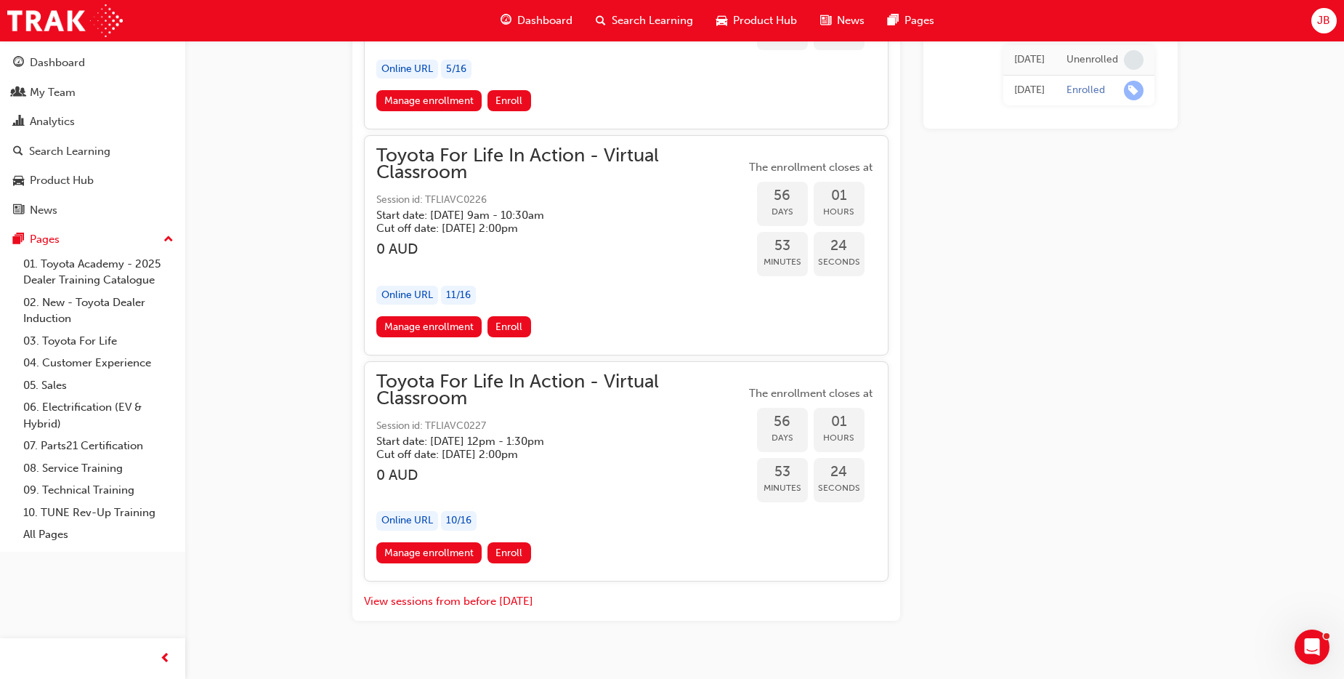
scroll to position [17344, 0]
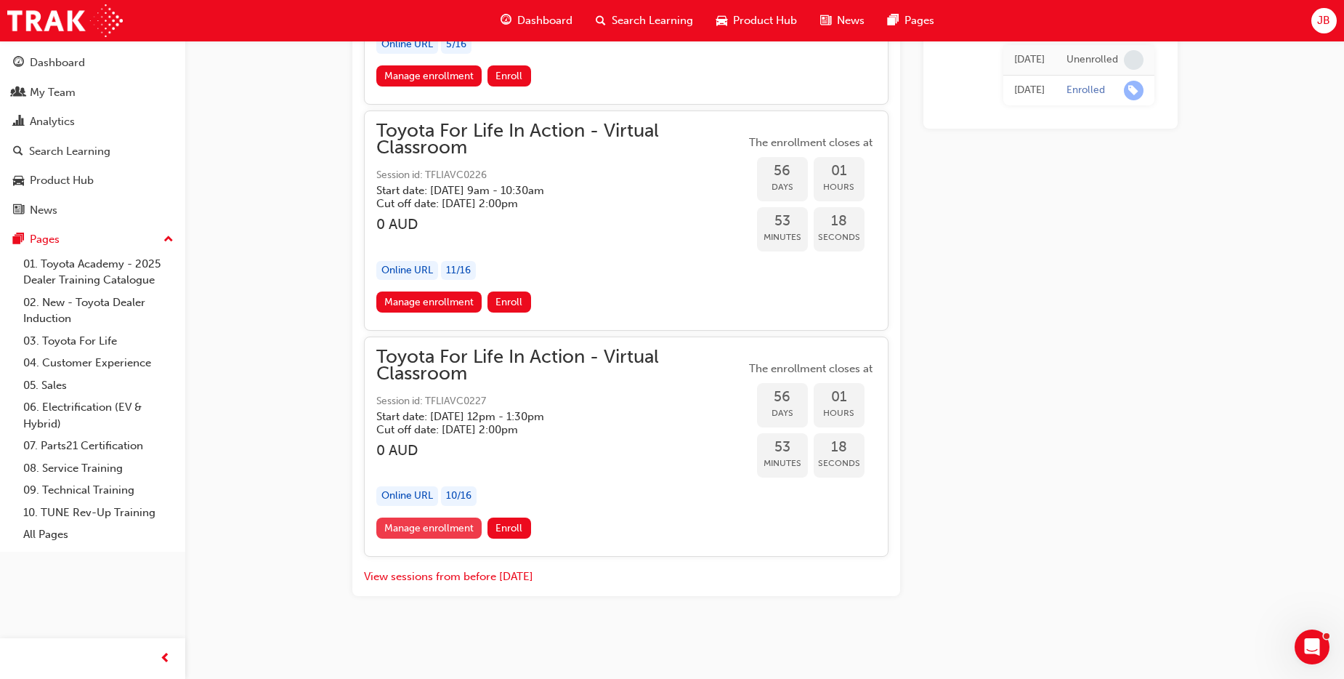
click at [441, 523] on link "Manage enrollment" at bounding box center [429, 527] width 106 height 21
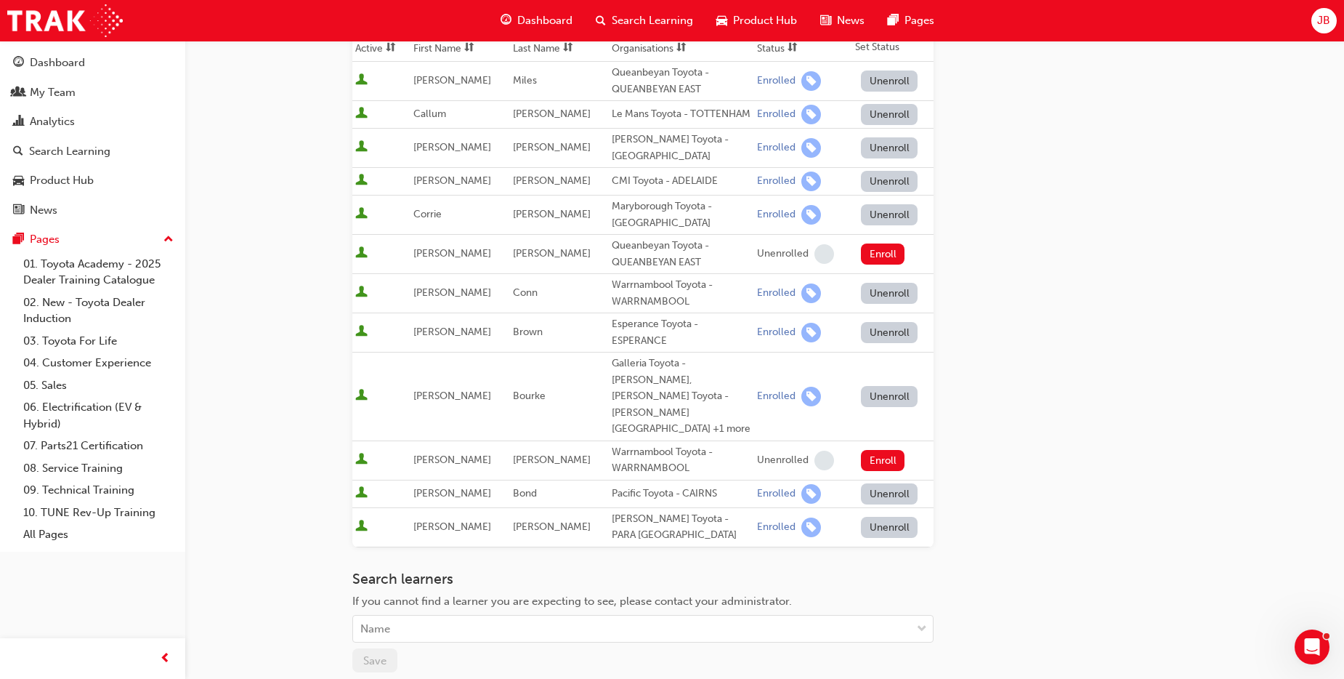
scroll to position [291, 0]
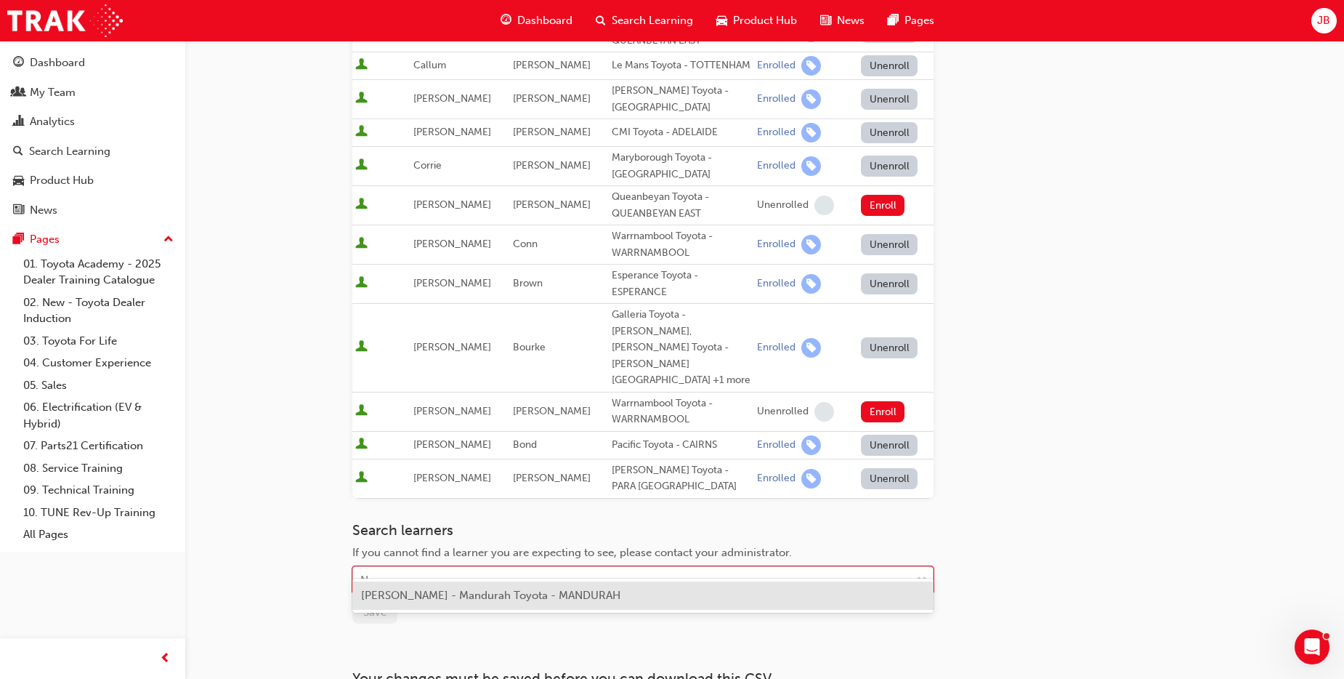
click at [398, 568] on div "Name" at bounding box center [632, 580] width 558 height 25
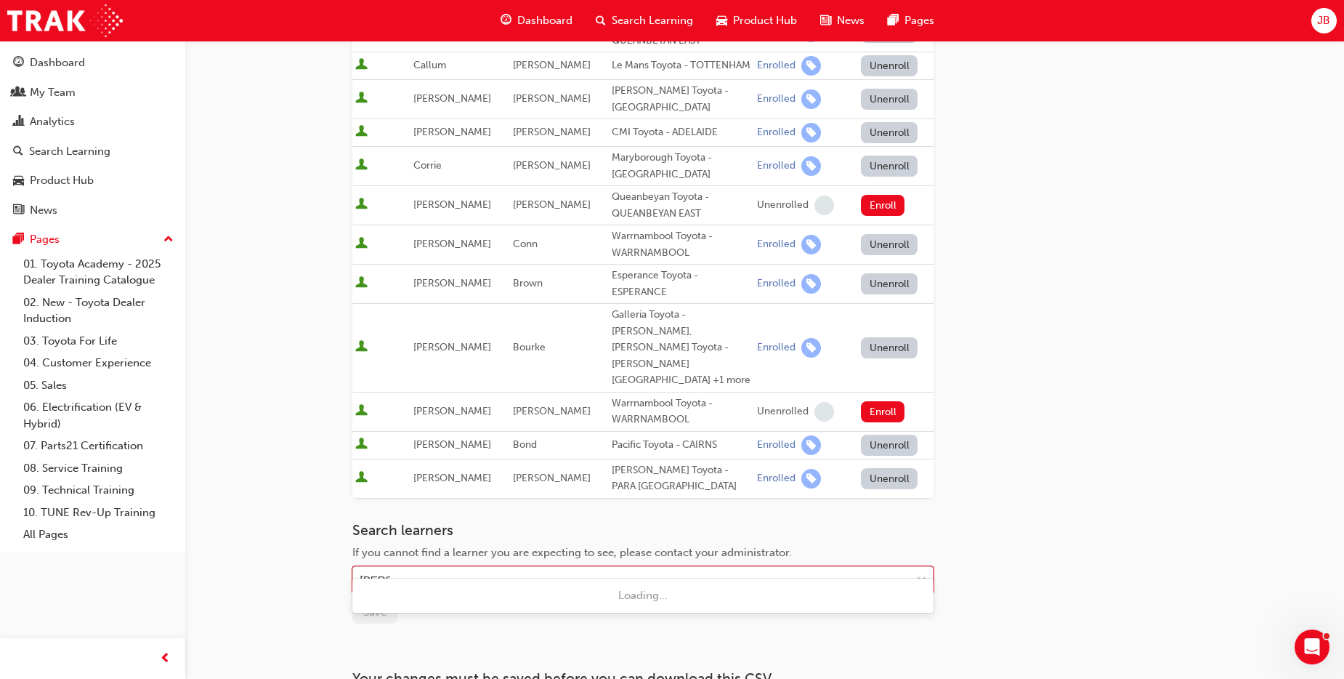
type input "Robbie"
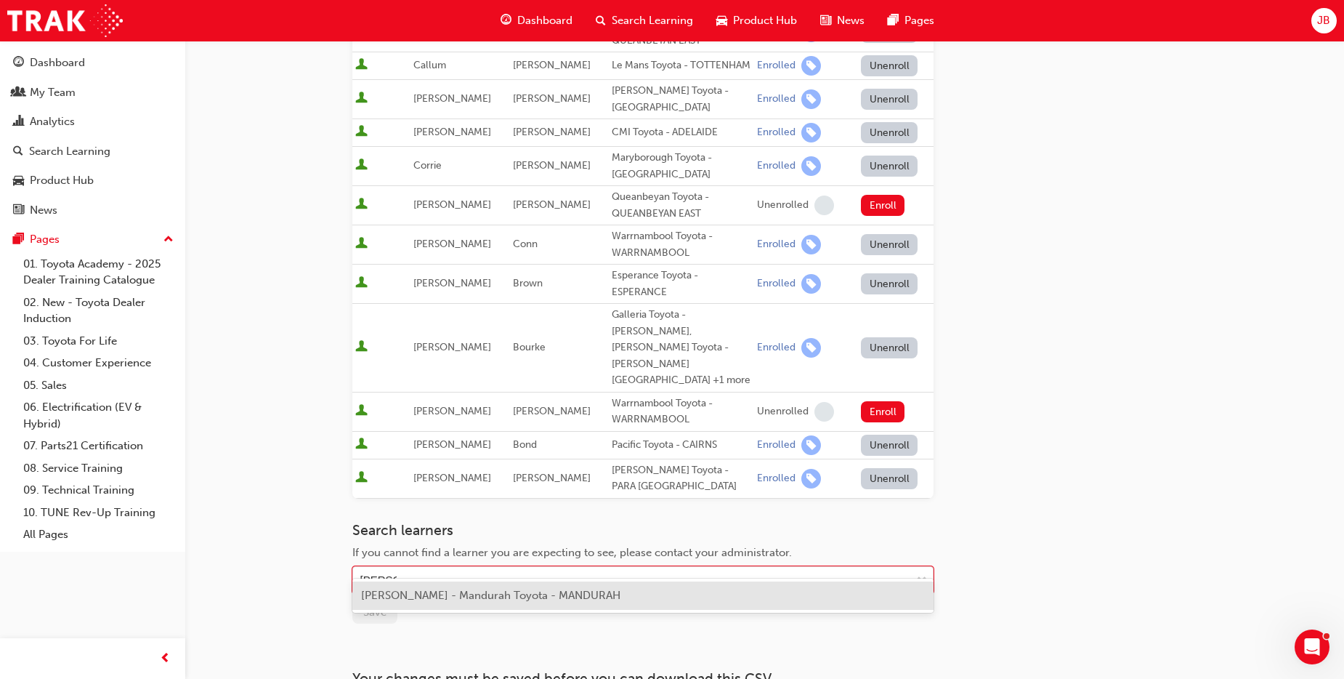
click at [418, 589] on span "Robbie Dunsmore - Mandurah Toyota - MANDURAH" at bounding box center [490, 595] width 259 height 13
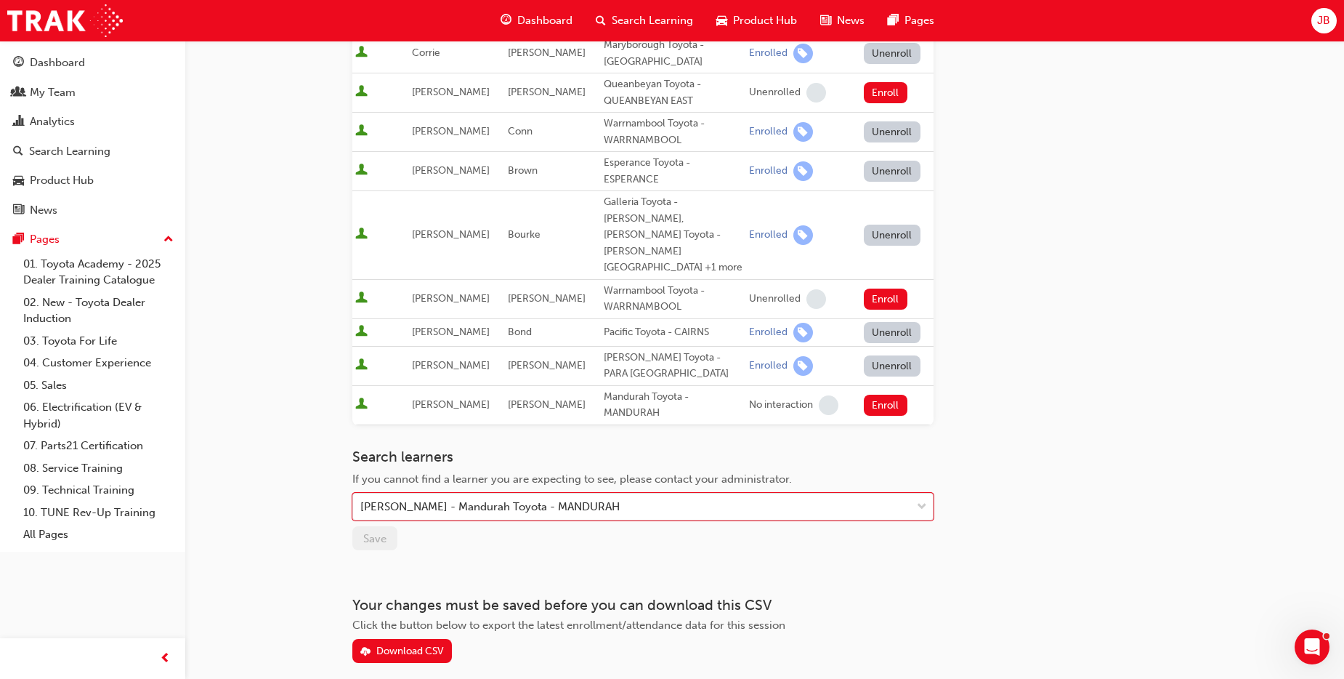
scroll to position [436, 0]
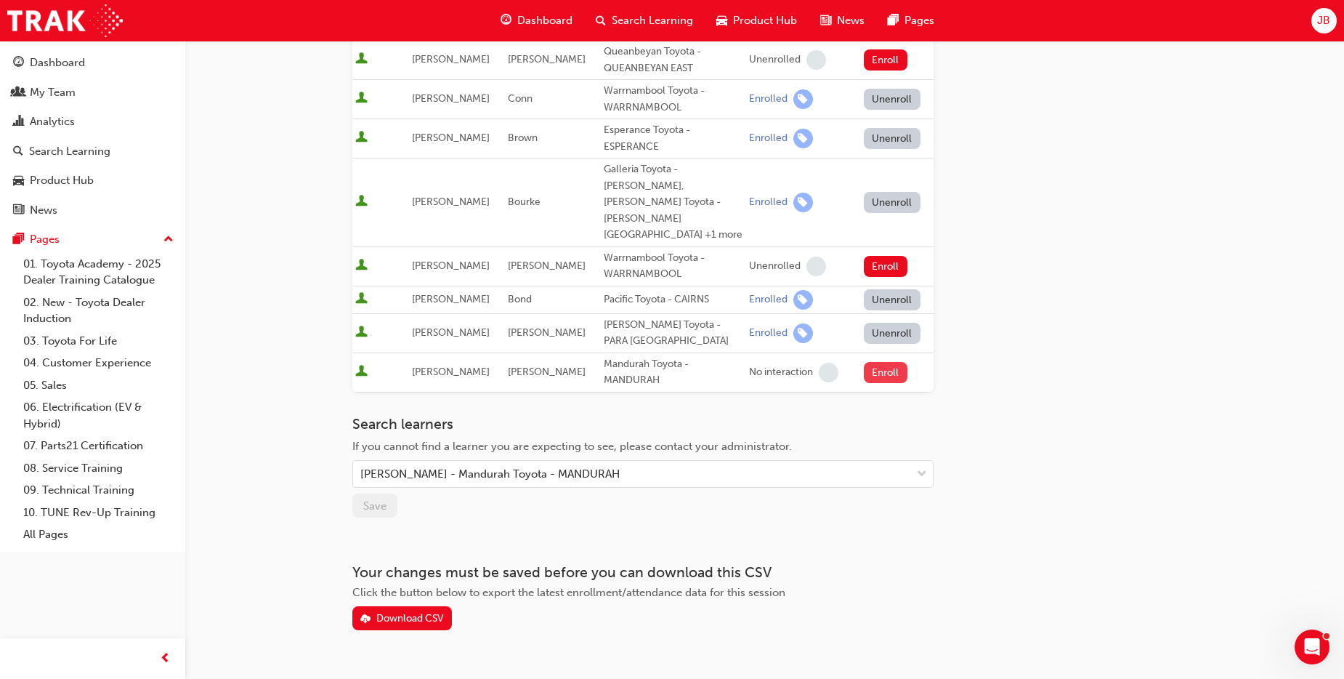
click at [870, 362] on button "Enroll" at bounding box center [886, 372] width 44 height 21
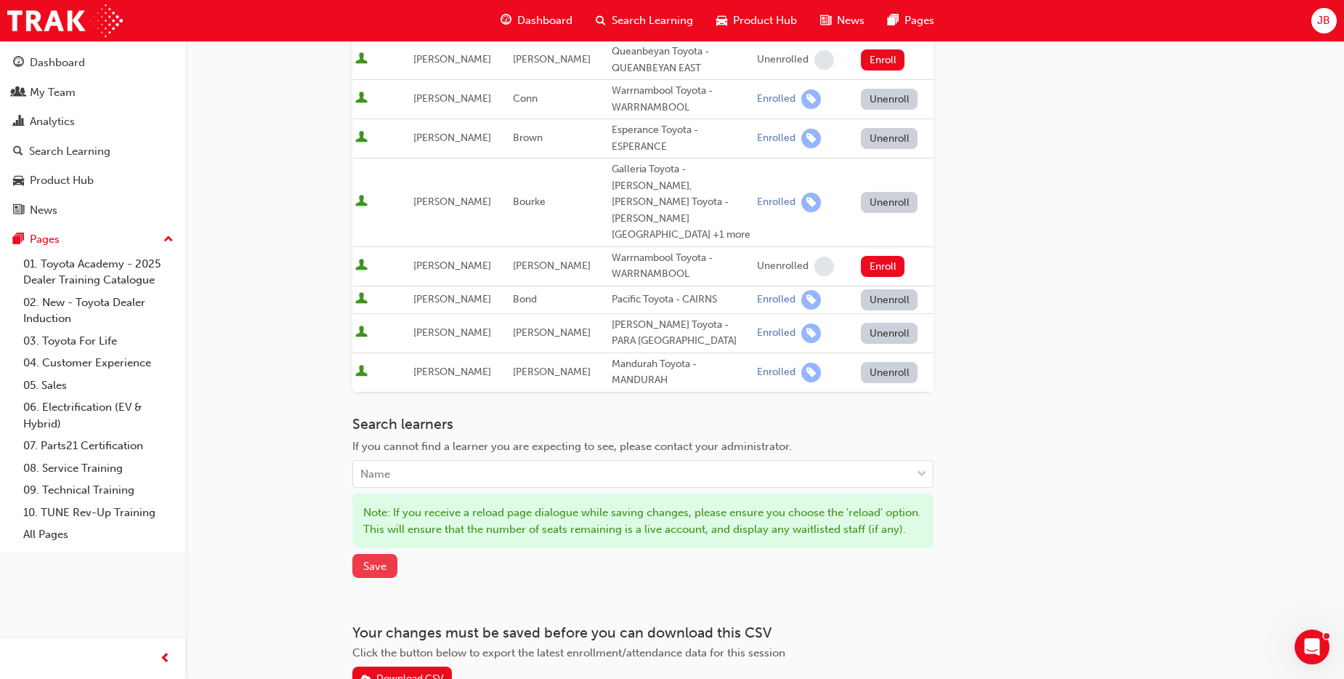
click at [376, 560] on span "Save" at bounding box center [374, 566] width 23 height 13
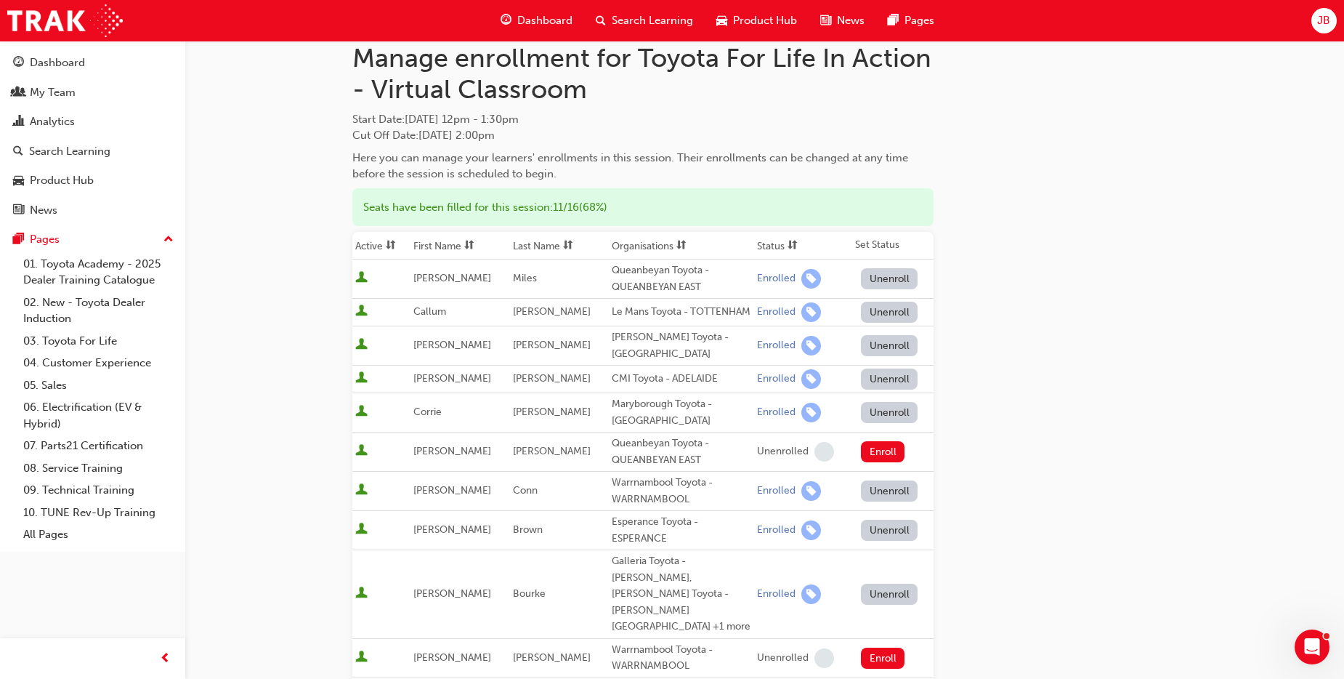
scroll to position [0, 0]
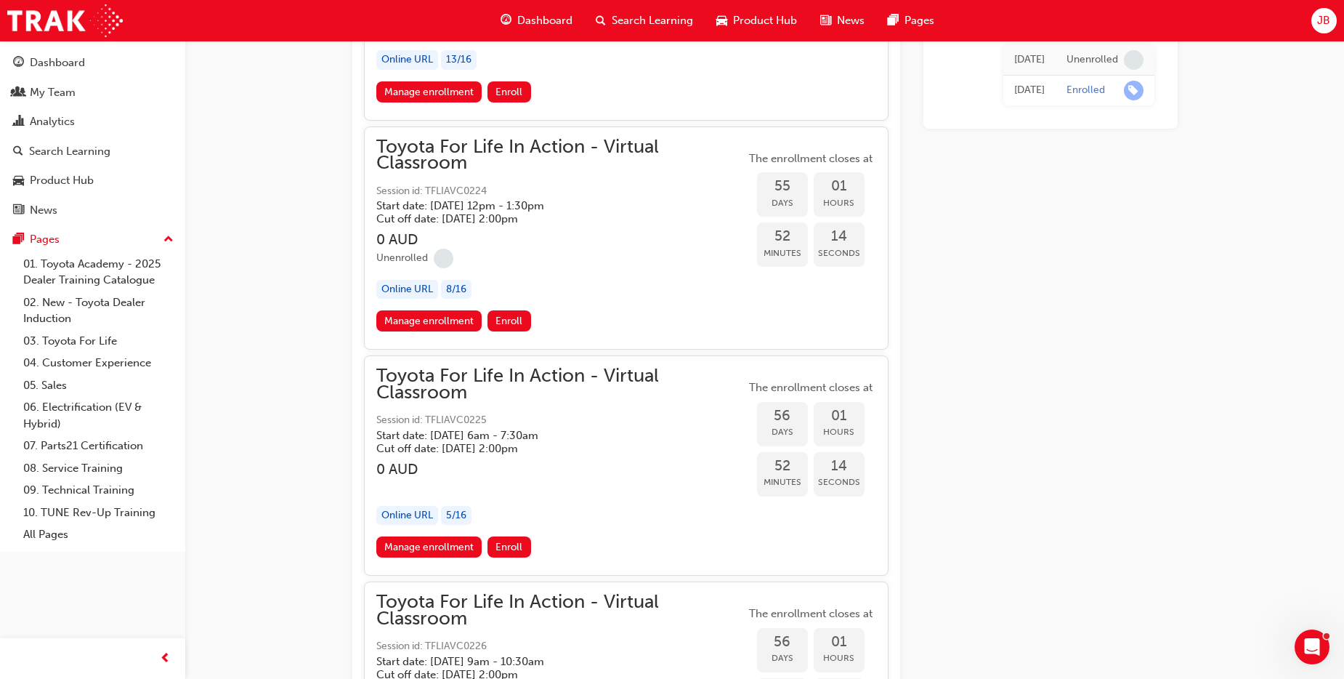
scroll to position [16835, 0]
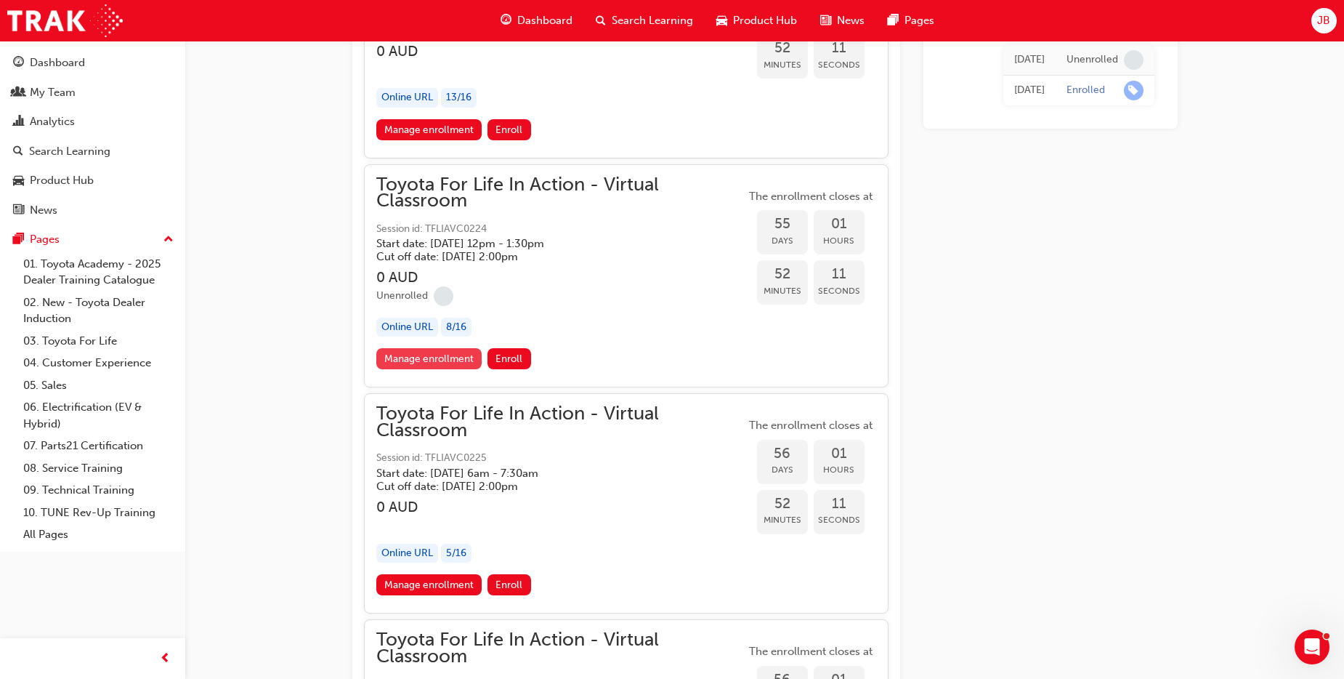
click at [415, 350] on link "Manage enrollment" at bounding box center [429, 358] width 106 height 21
